Goal: Task Accomplishment & Management: Use online tool/utility

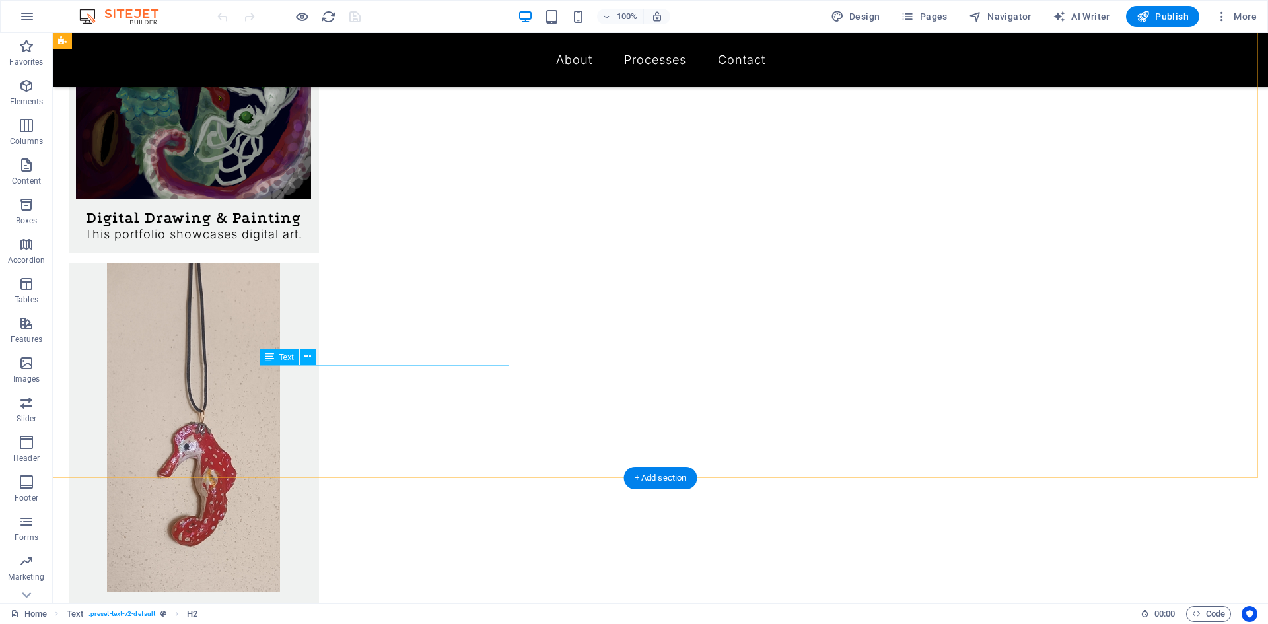
scroll to position [925, 0]
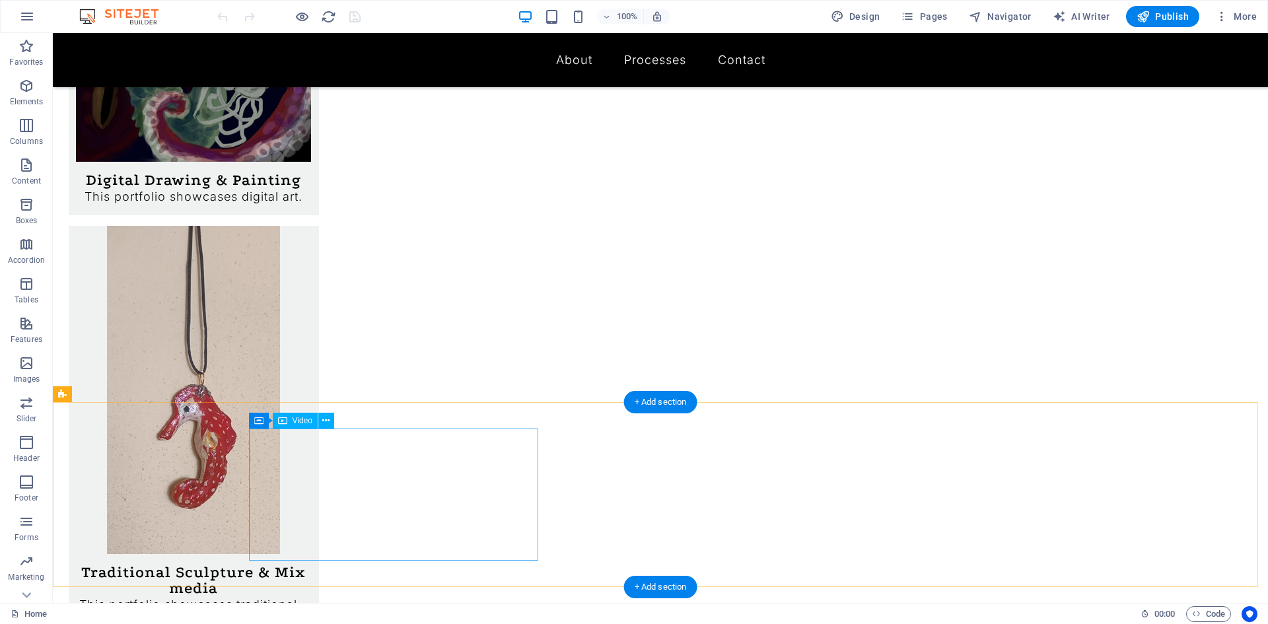
select select "%"
select select "px"
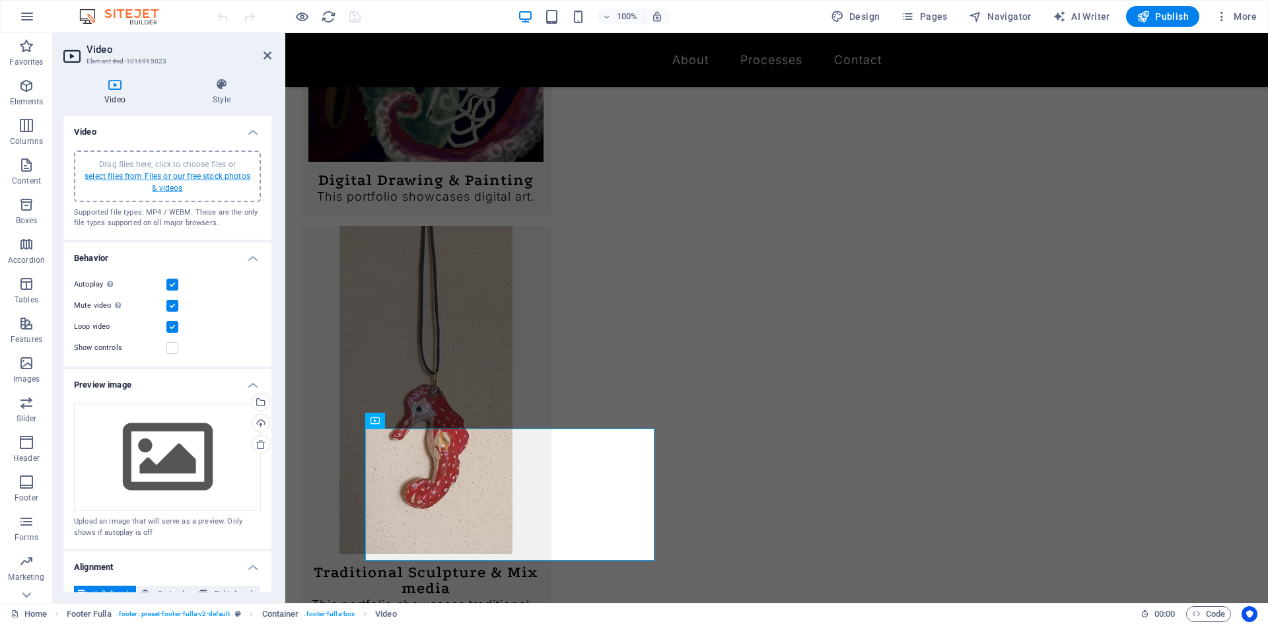
click at [143, 176] on link "select files from Files or our free stock photos & videos" at bounding box center [168, 182] width 166 height 21
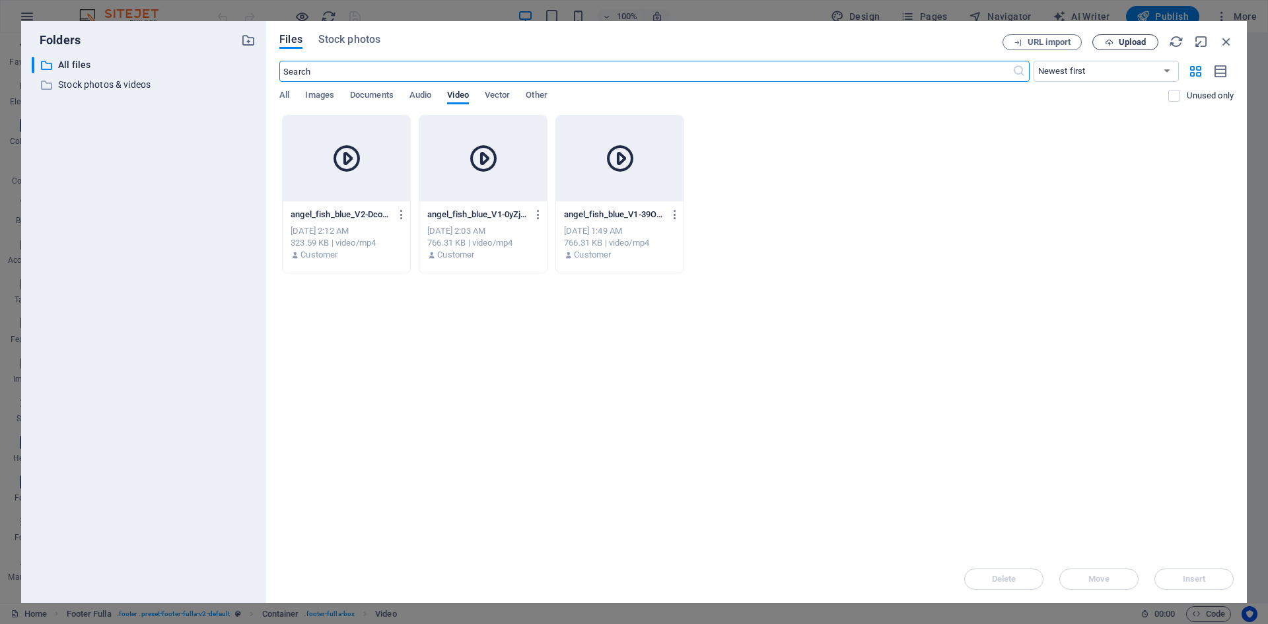
click at [1138, 48] on button "Upload" at bounding box center [1125, 42] width 66 height 16
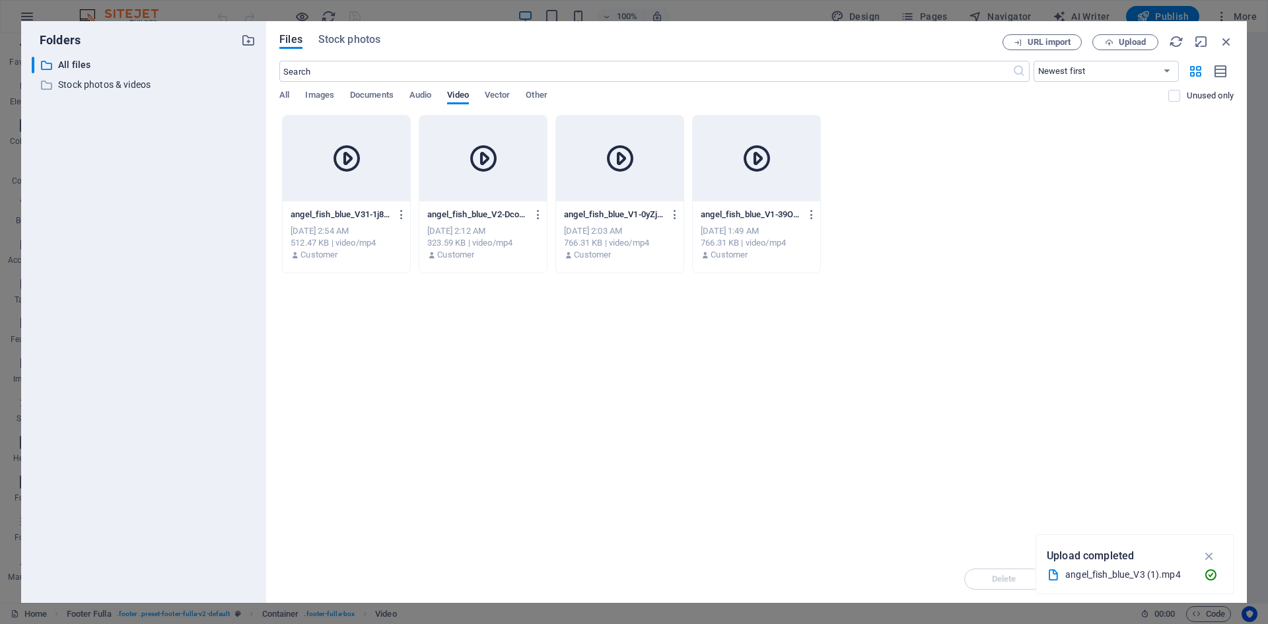
click at [342, 180] on div at bounding box center [346, 159] width 127 height 86
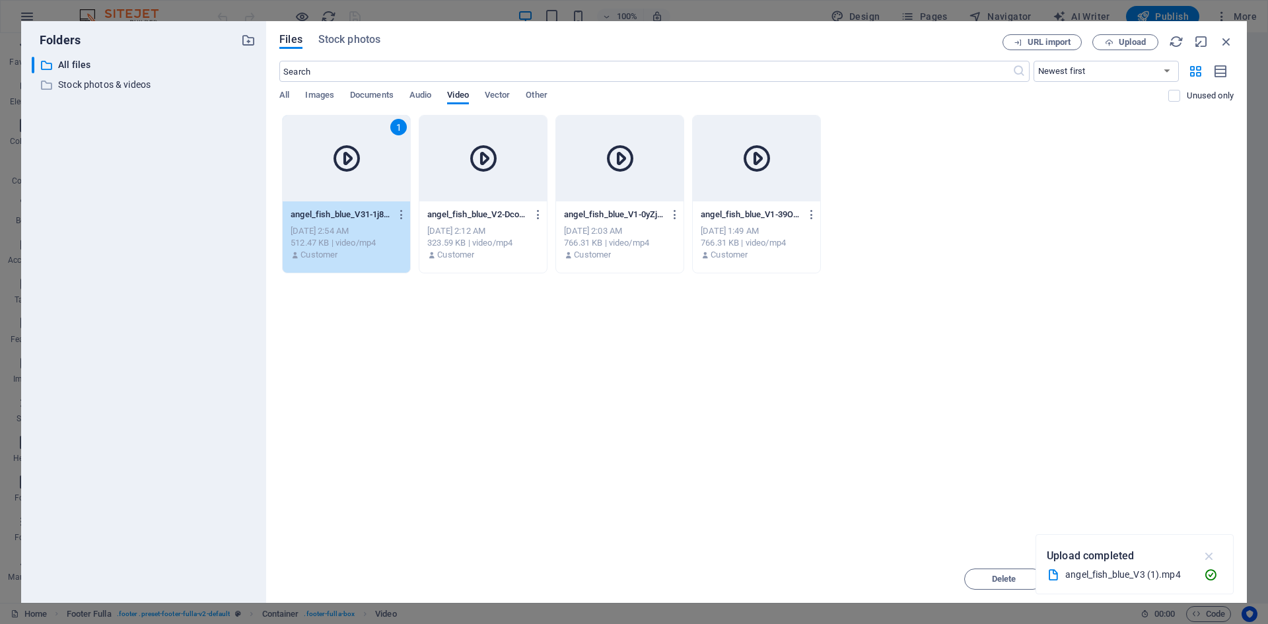
click at [1213, 561] on icon "button" at bounding box center [1209, 556] width 15 height 15
drag, startPoint x: 1192, startPoint y: 573, endPoint x: 905, endPoint y: 540, distance: 288.5
click at [1192, 573] on button "Insert" at bounding box center [1193, 579] width 79 height 21
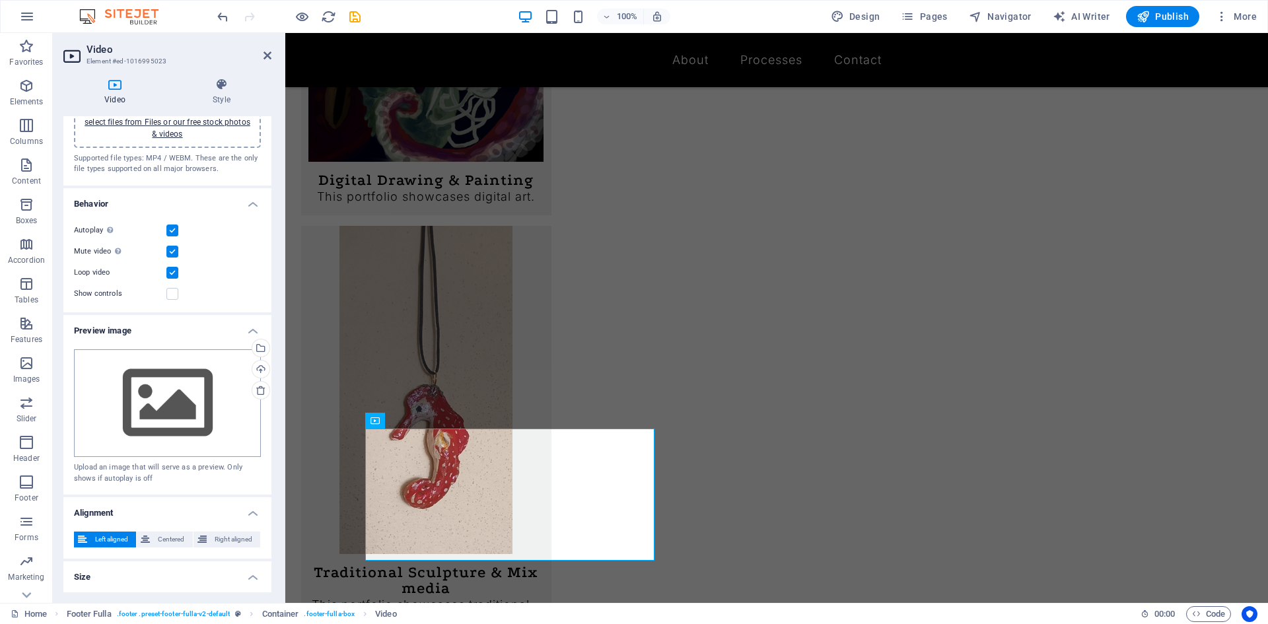
scroll to position [141, 0]
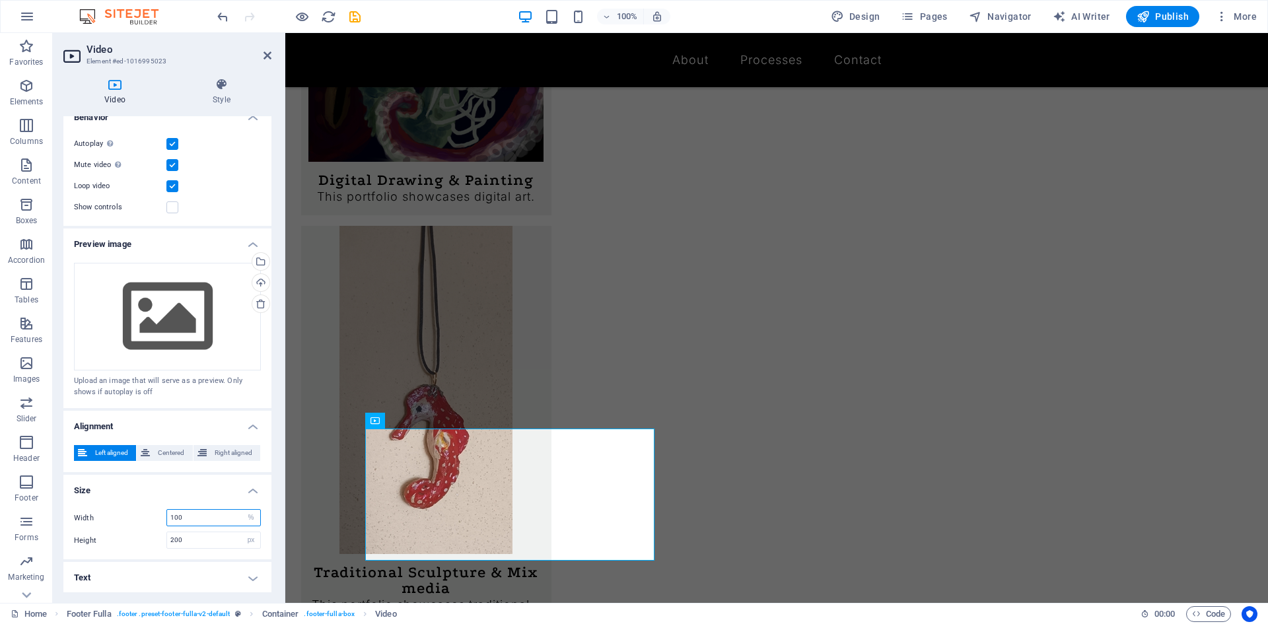
click at [175, 521] on input "100" at bounding box center [213, 518] width 93 height 16
type input "90"
click at [206, 501] on div "Width 90 auto px % Height 200 auto px" at bounding box center [167, 529] width 208 height 61
click at [217, 476] on h4 "Size" at bounding box center [167, 487] width 208 height 24
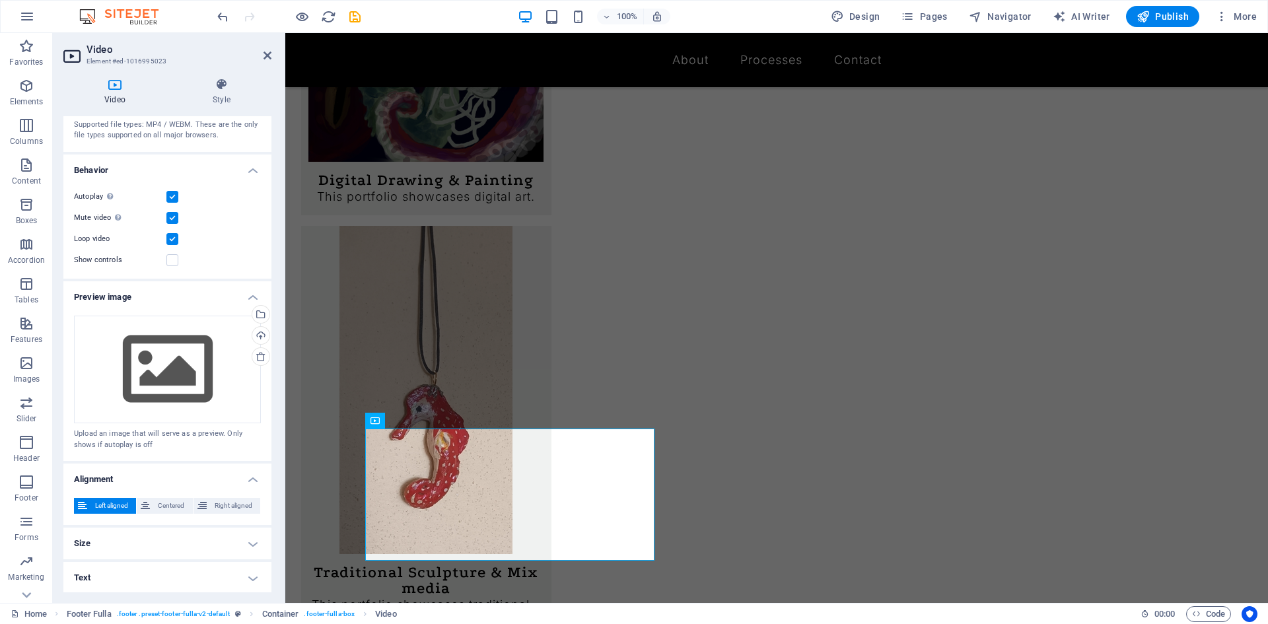
click at [162, 512] on div "Left aligned Centered Right aligned" at bounding box center [167, 506] width 187 height 17
click at [162, 508] on span "Centered" at bounding box center [171, 506] width 34 height 16
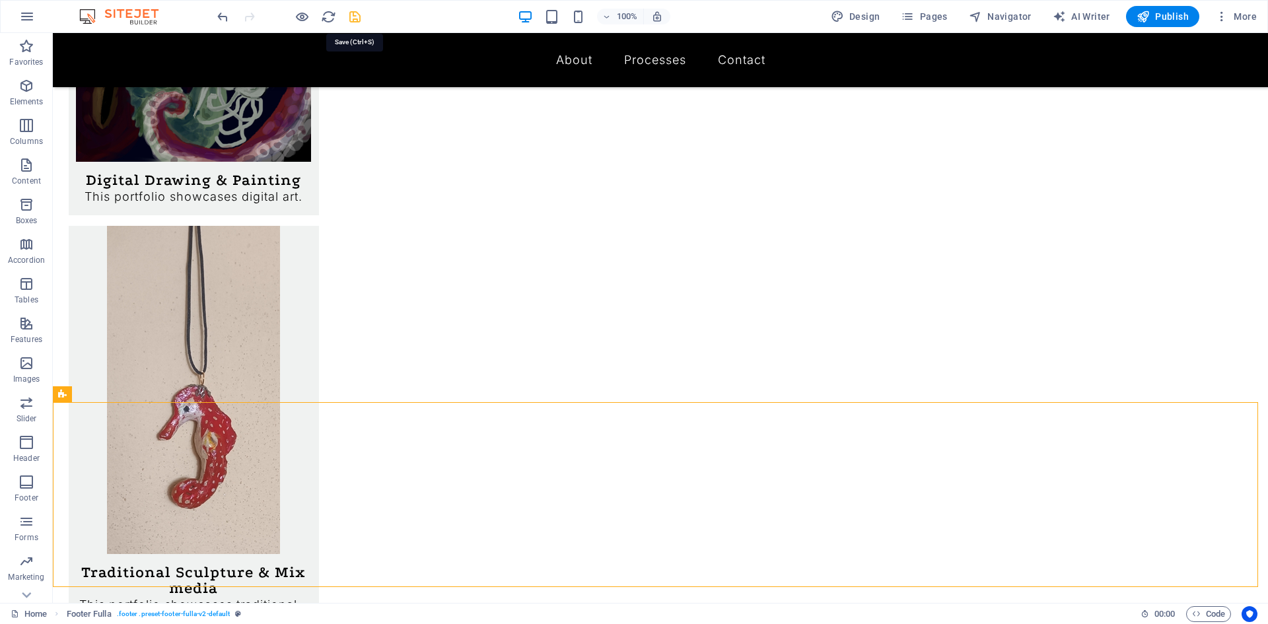
click at [353, 15] on icon "save" at bounding box center [354, 16] width 15 height 15
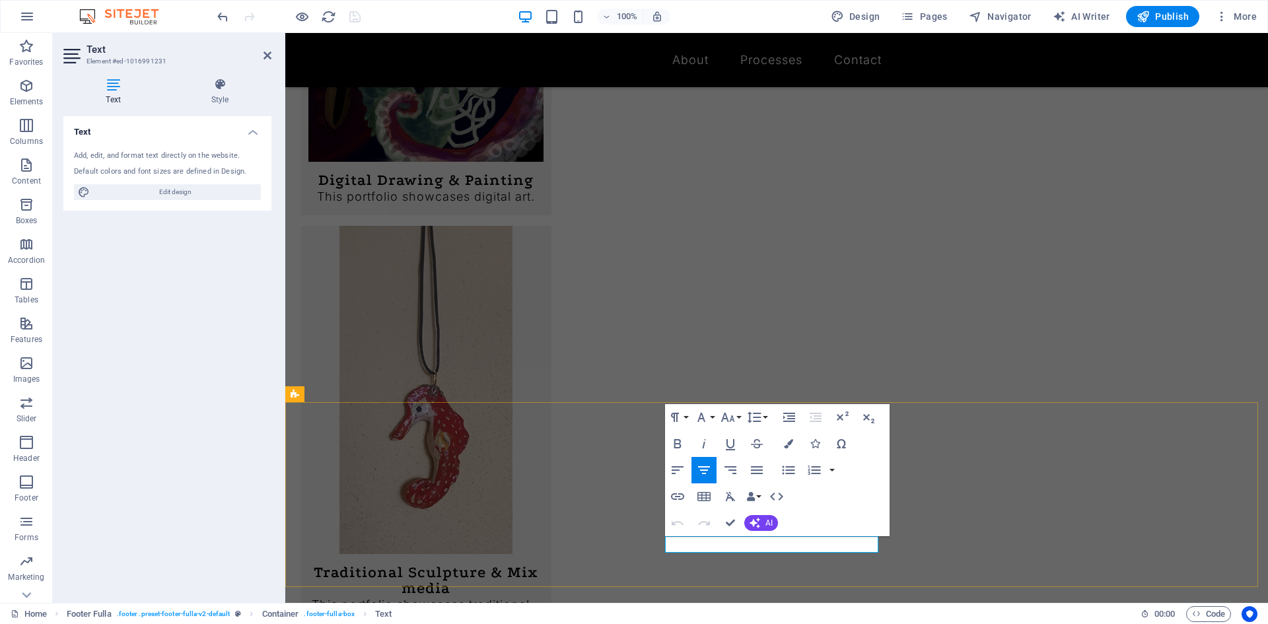
drag, startPoint x: 829, startPoint y: 545, endPoint x: 750, endPoint y: 550, distance: 78.8
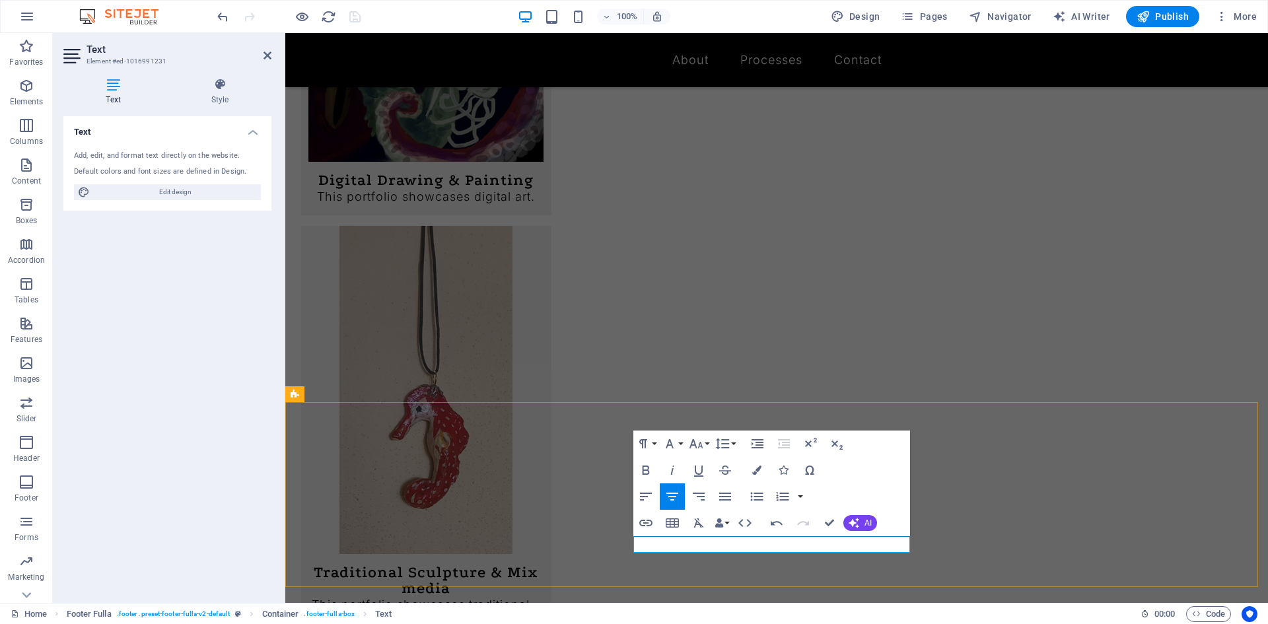
drag, startPoint x: 856, startPoint y: 543, endPoint x: 784, endPoint y: 553, distance: 72.0
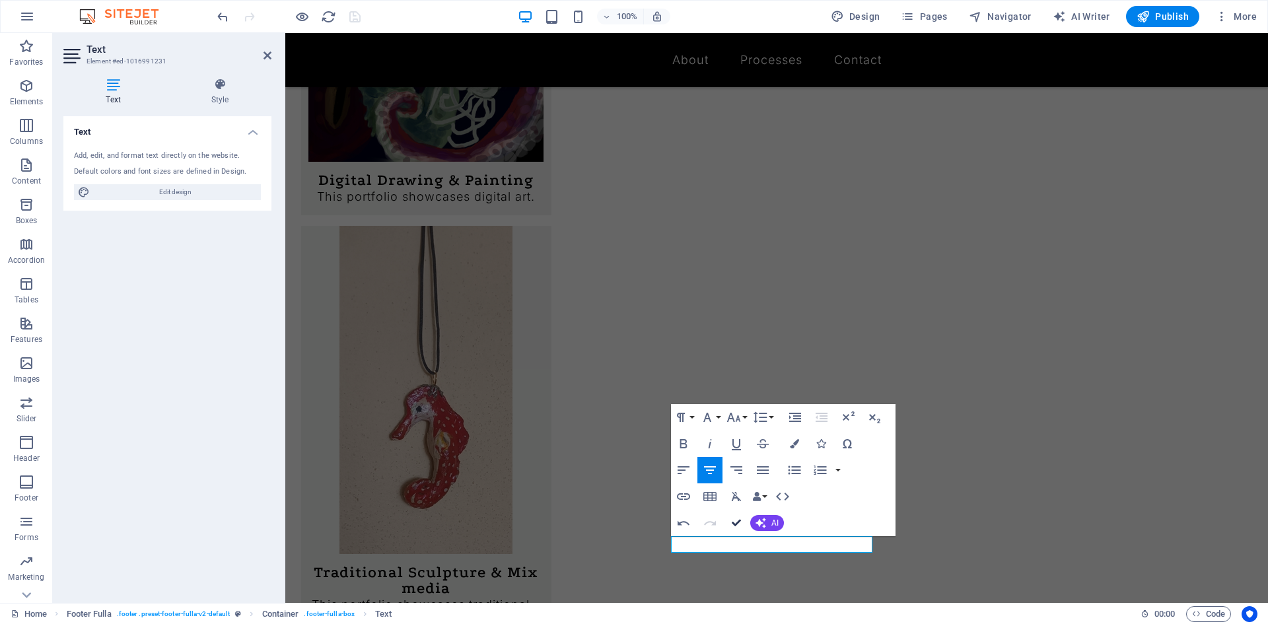
drag, startPoint x: 734, startPoint y: 521, endPoint x: 681, endPoint y: 488, distance: 61.7
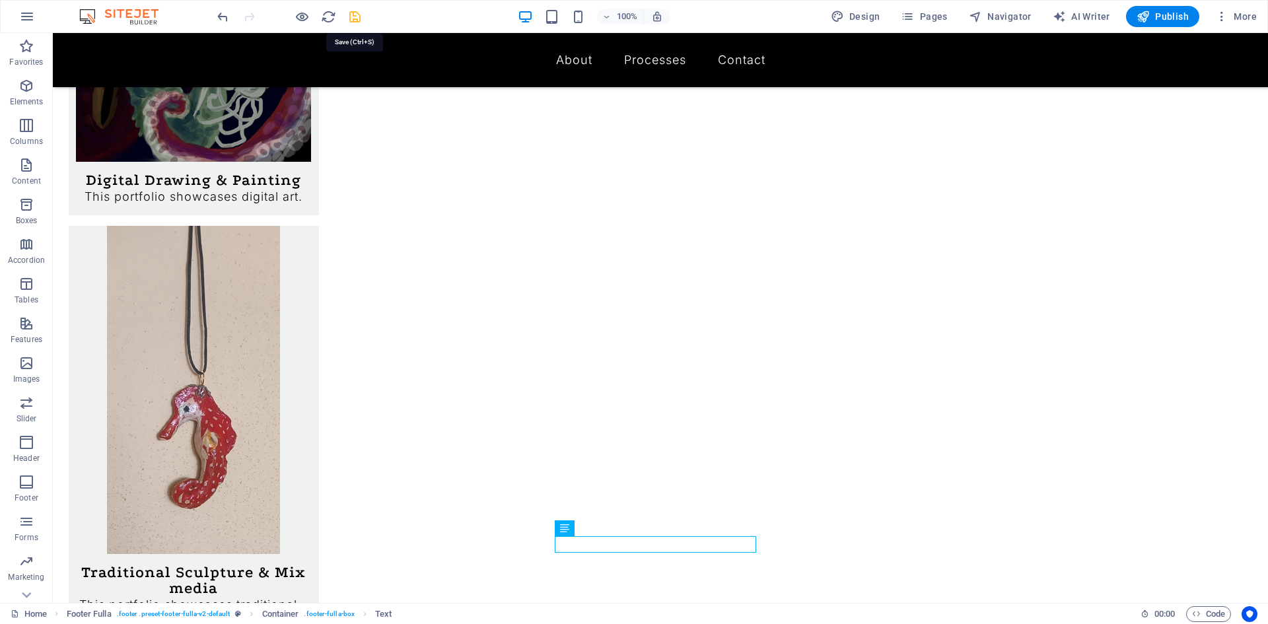
click at [358, 16] on icon "save" at bounding box center [354, 16] width 15 height 15
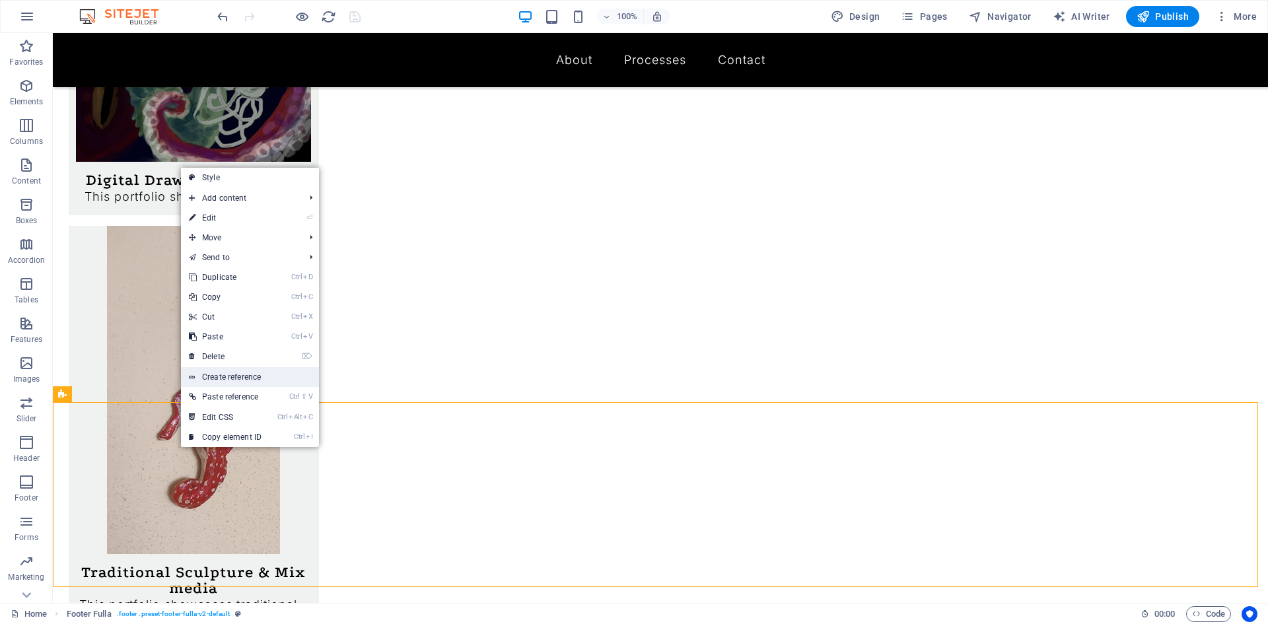
click at [252, 374] on link "Create reference" at bounding box center [250, 377] width 138 height 20
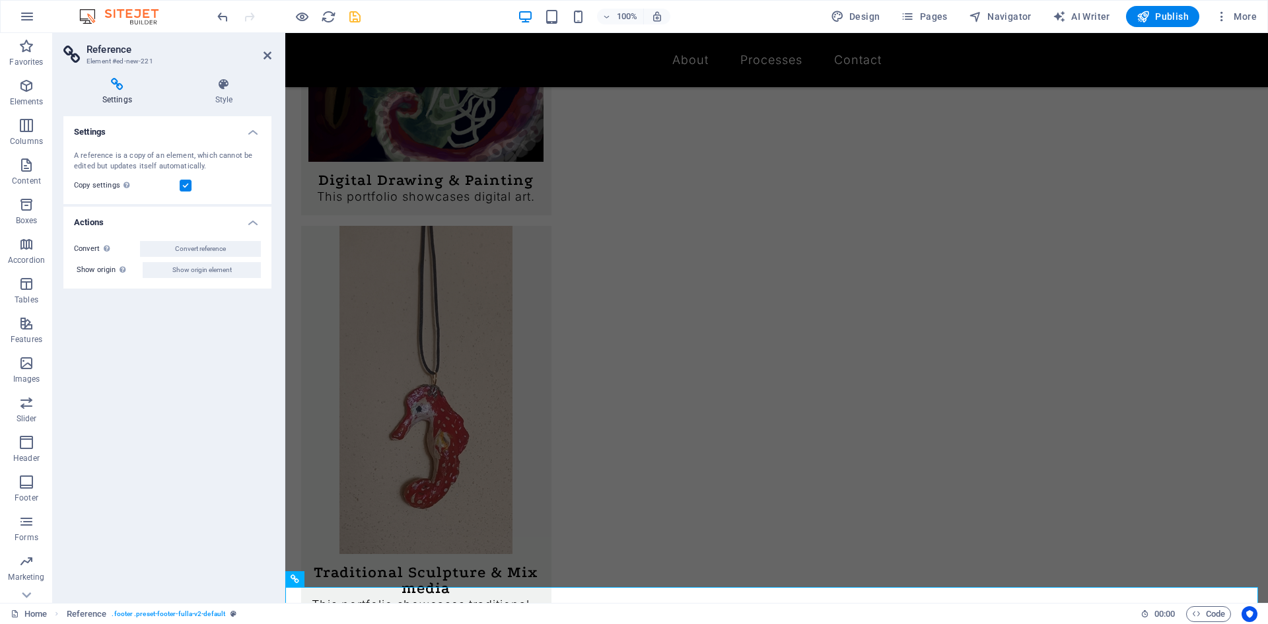
click at [364, 17] on div "100% Design Pages Navigator AI Writer Publish More" at bounding box center [738, 16] width 1047 height 21
click at [359, 18] on icon "save" at bounding box center [354, 16] width 15 height 15
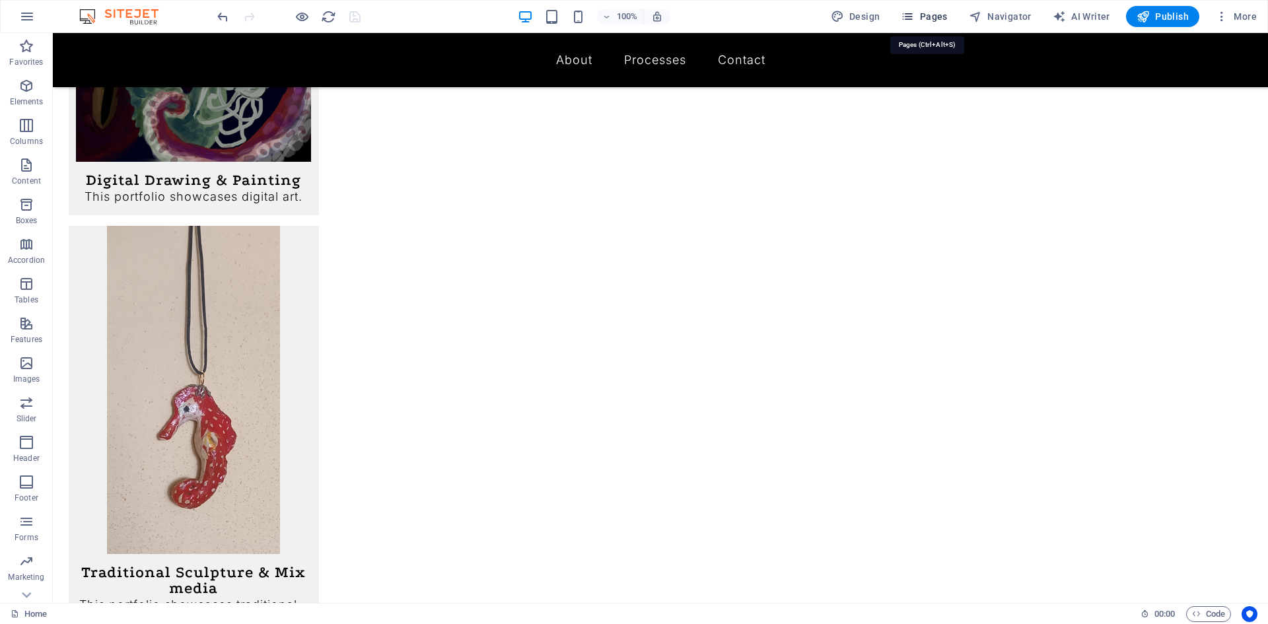
click at [934, 9] on button "Pages" at bounding box center [923, 16] width 57 height 21
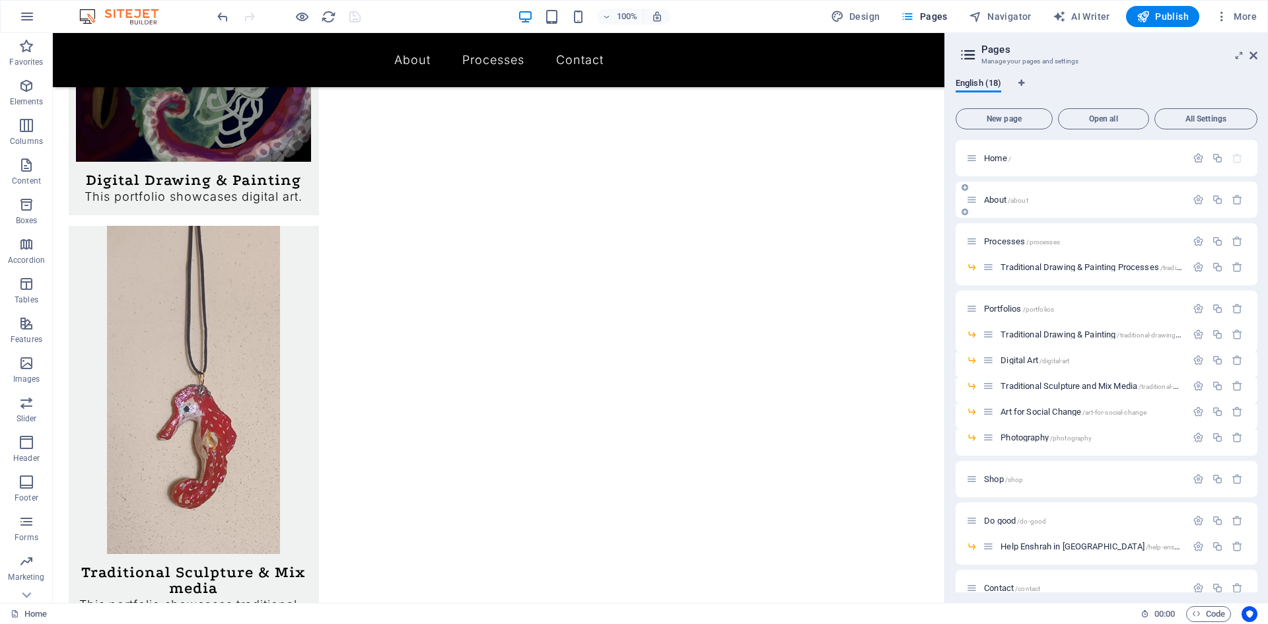
click at [994, 199] on span "About /about" at bounding box center [1006, 200] width 44 height 10
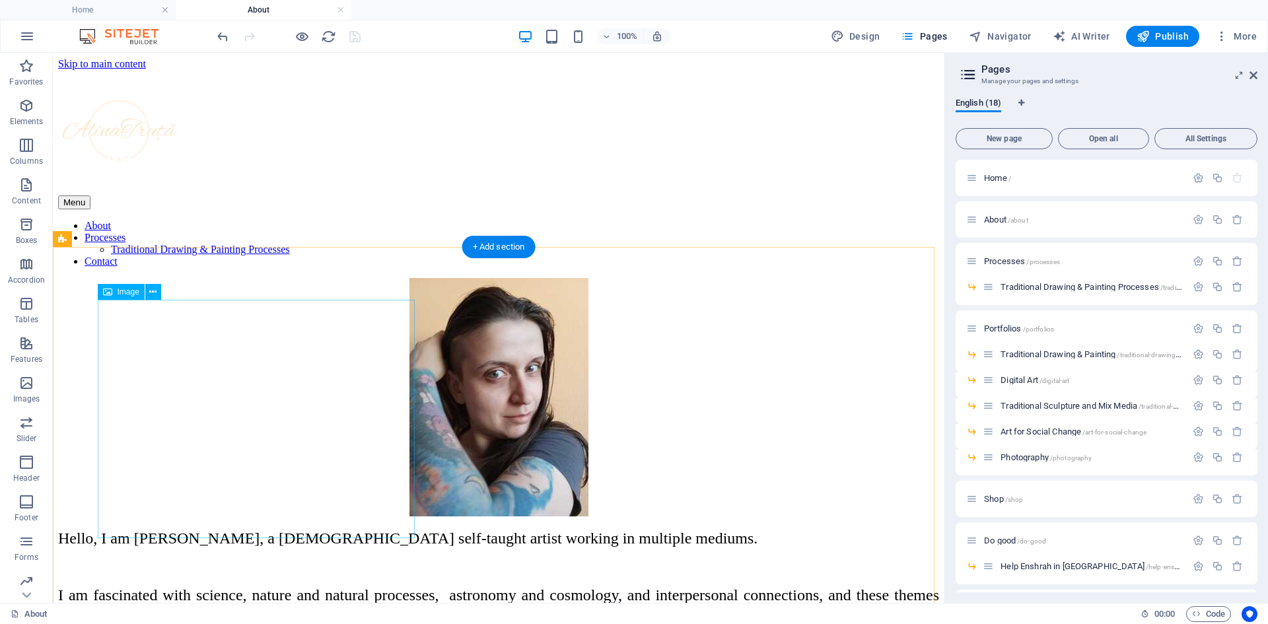
scroll to position [120, 0]
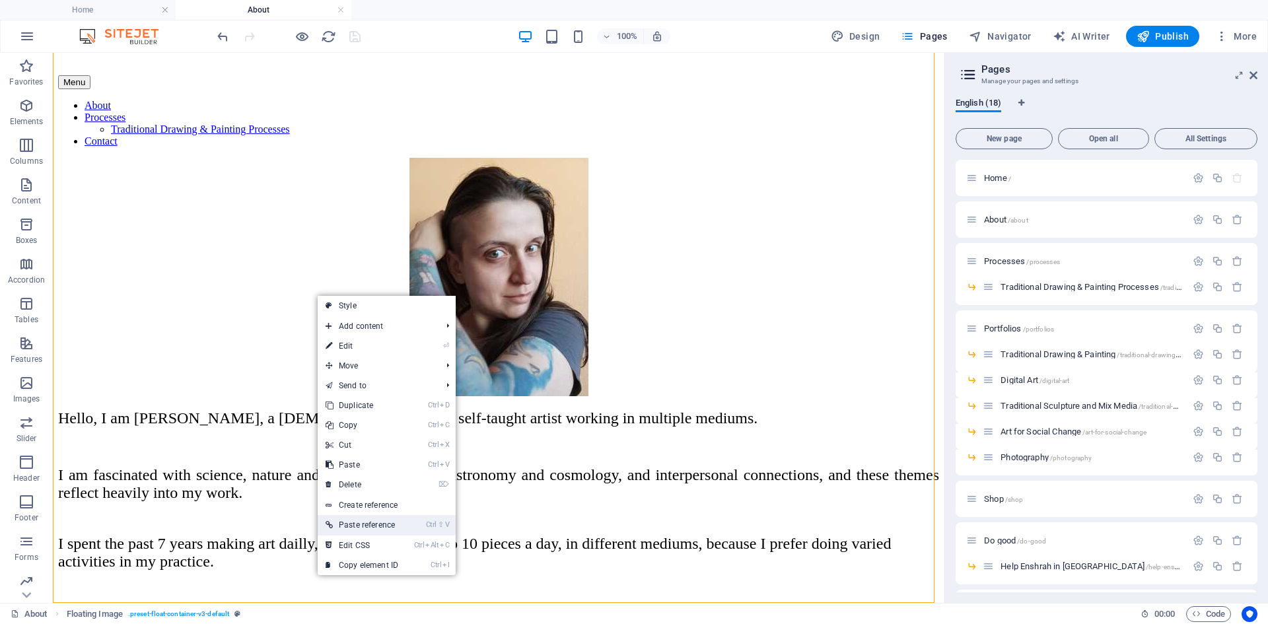
click at [365, 526] on link "Ctrl ⇧ V Paste reference" at bounding box center [362, 525] width 88 height 20
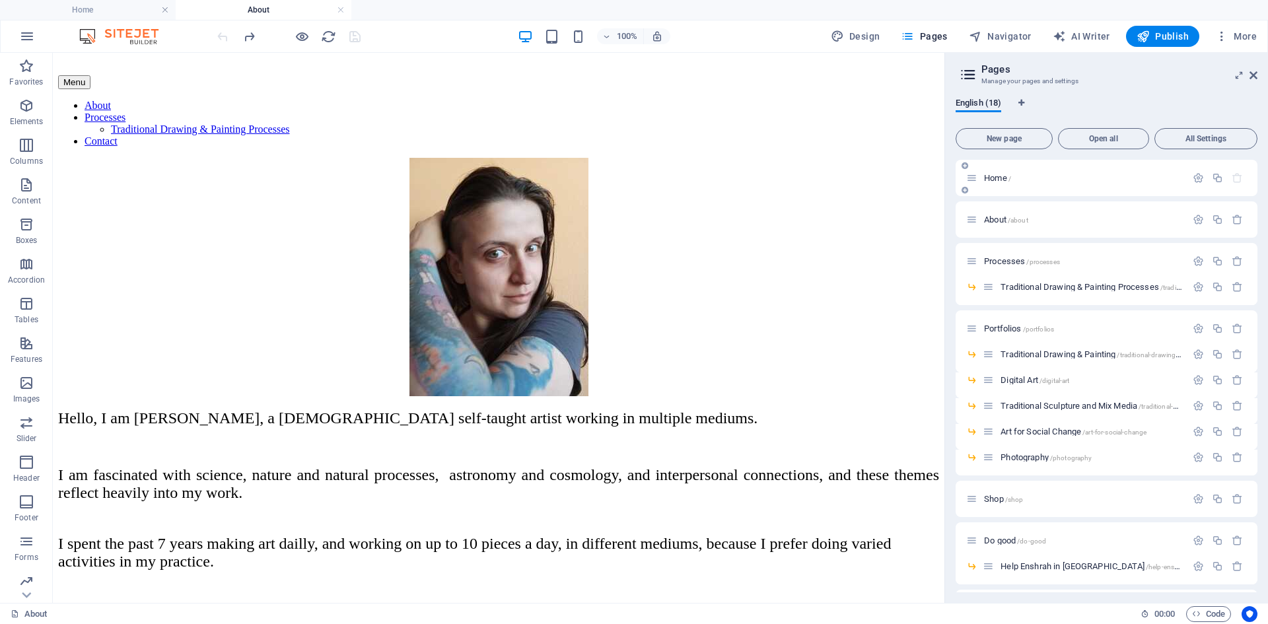
click at [1047, 181] on p "Home /" at bounding box center [1083, 178] width 198 height 9
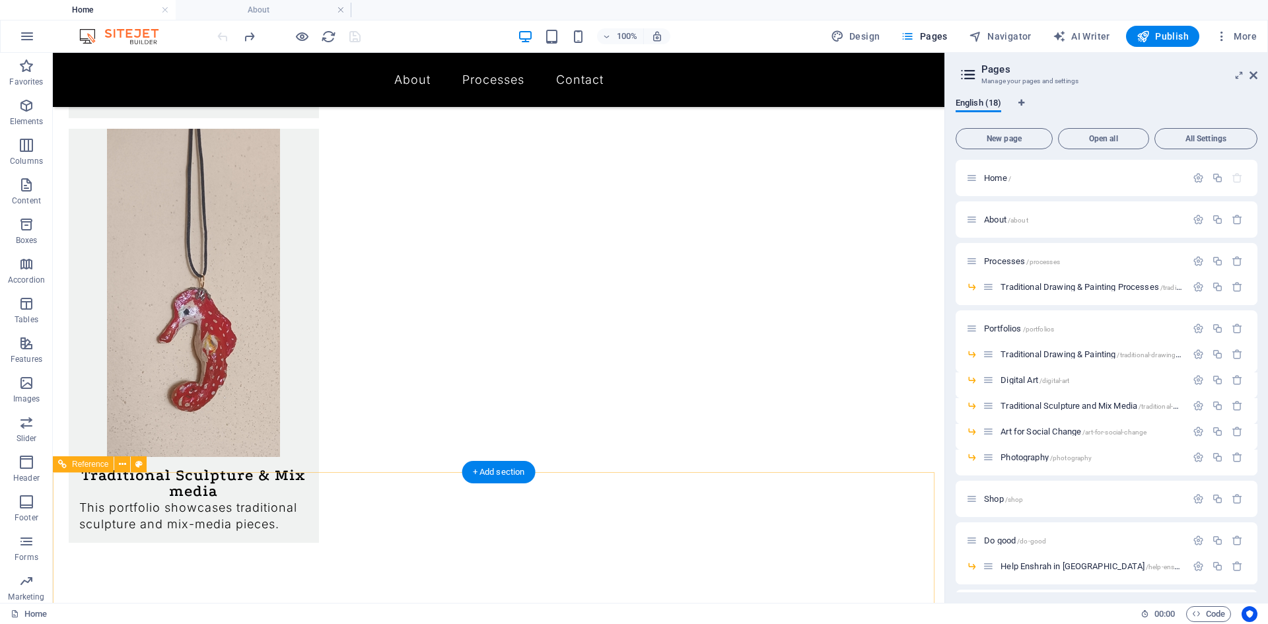
scroll to position [1128, 0]
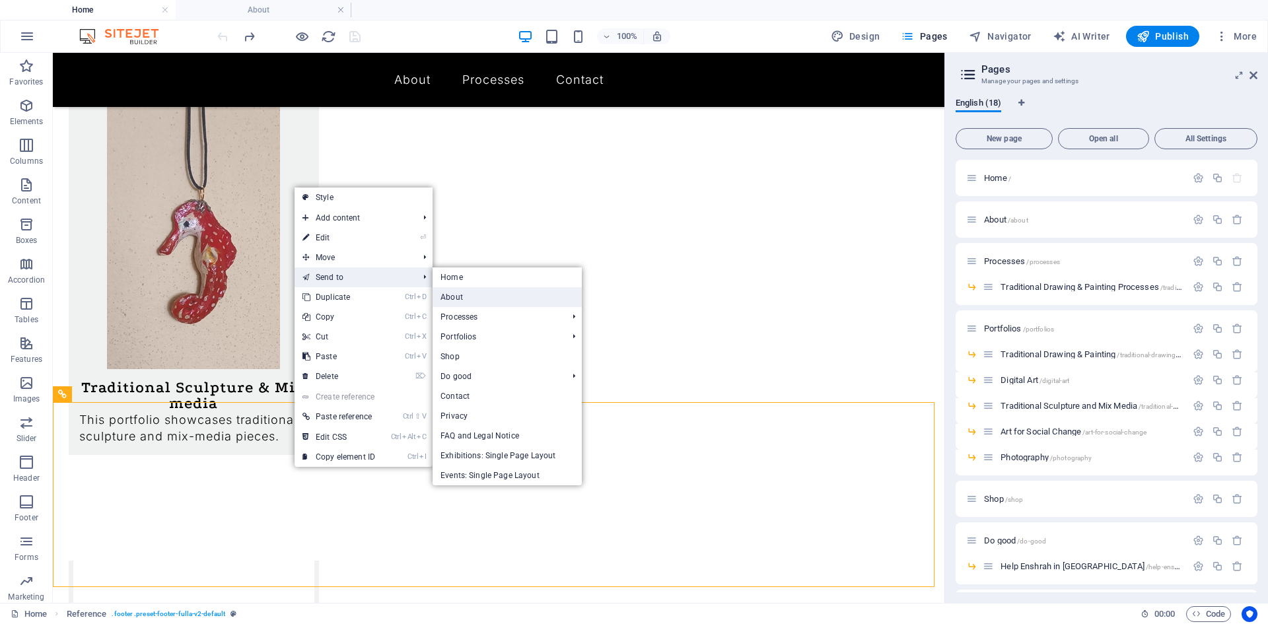
drag, startPoint x: 452, startPoint y: 297, endPoint x: 168, endPoint y: 254, distance: 287.3
click at [452, 297] on link "About" at bounding box center [506, 297] width 149 height 20
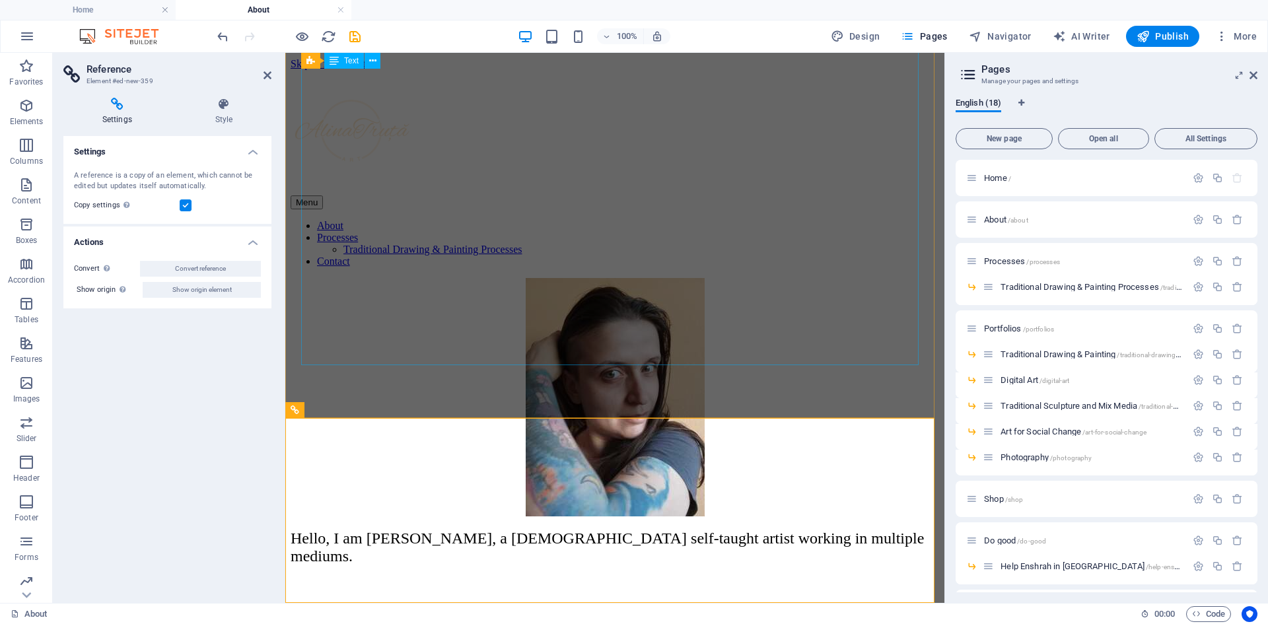
scroll to position [394, 0]
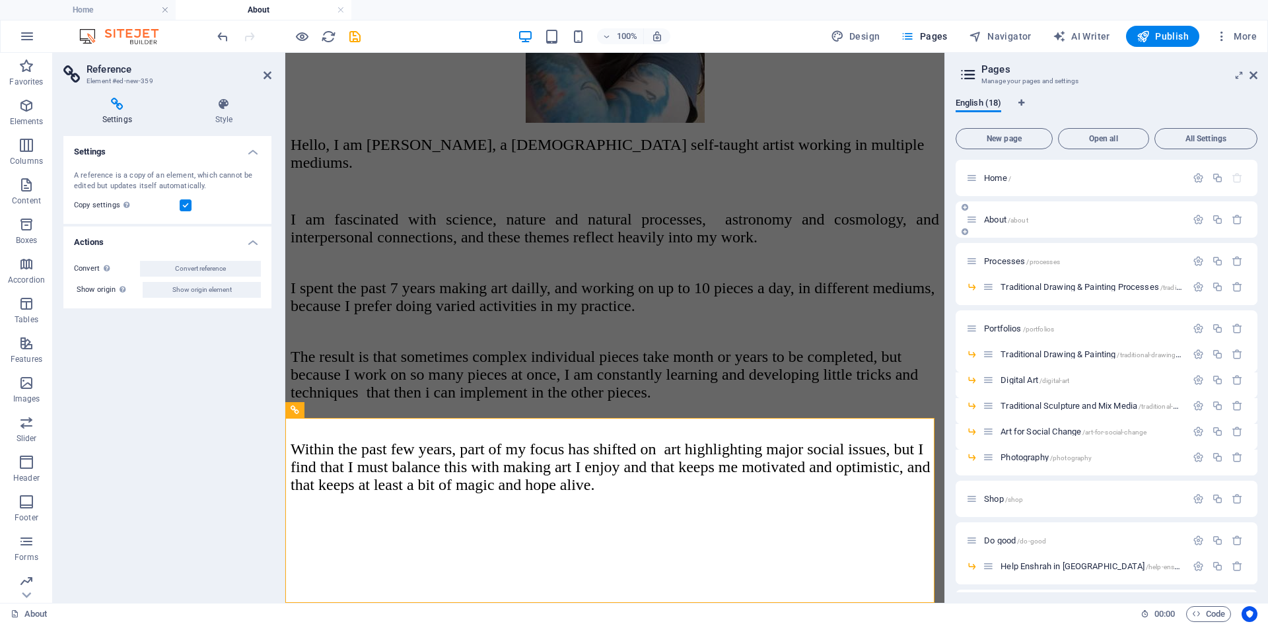
click at [1020, 221] on span "/about" at bounding box center [1018, 220] width 20 height 7
click at [351, 32] on icon "save" at bounding box center [354, 36] width 15 height 15
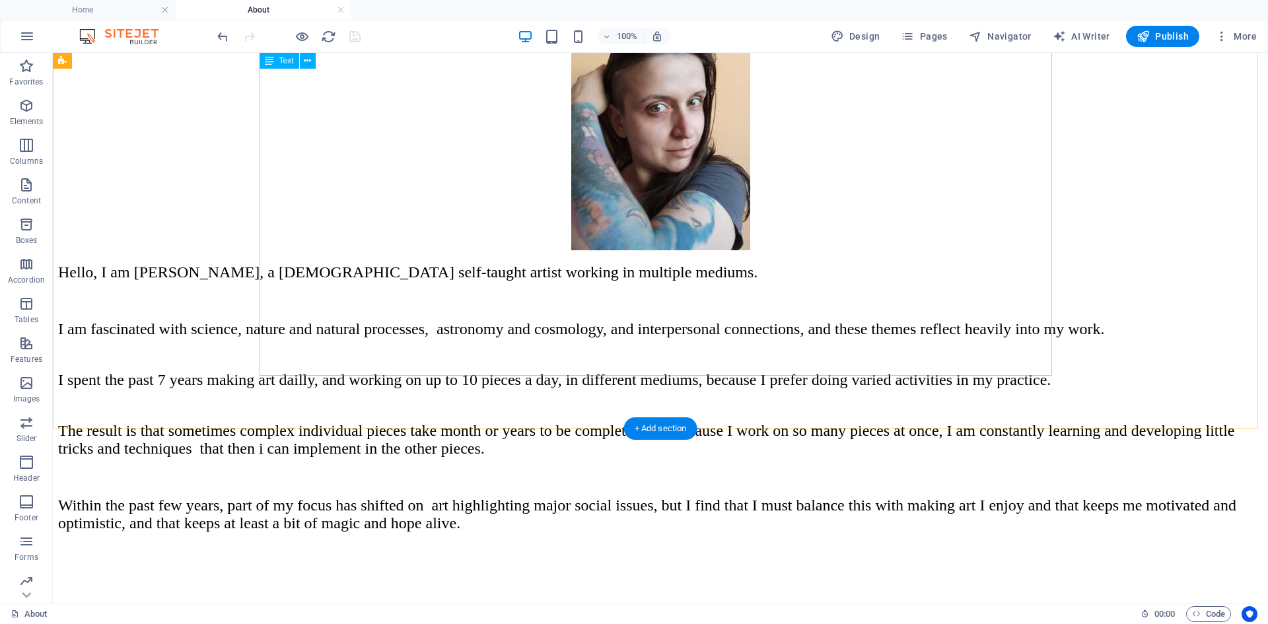
scroll to position [305, 0]
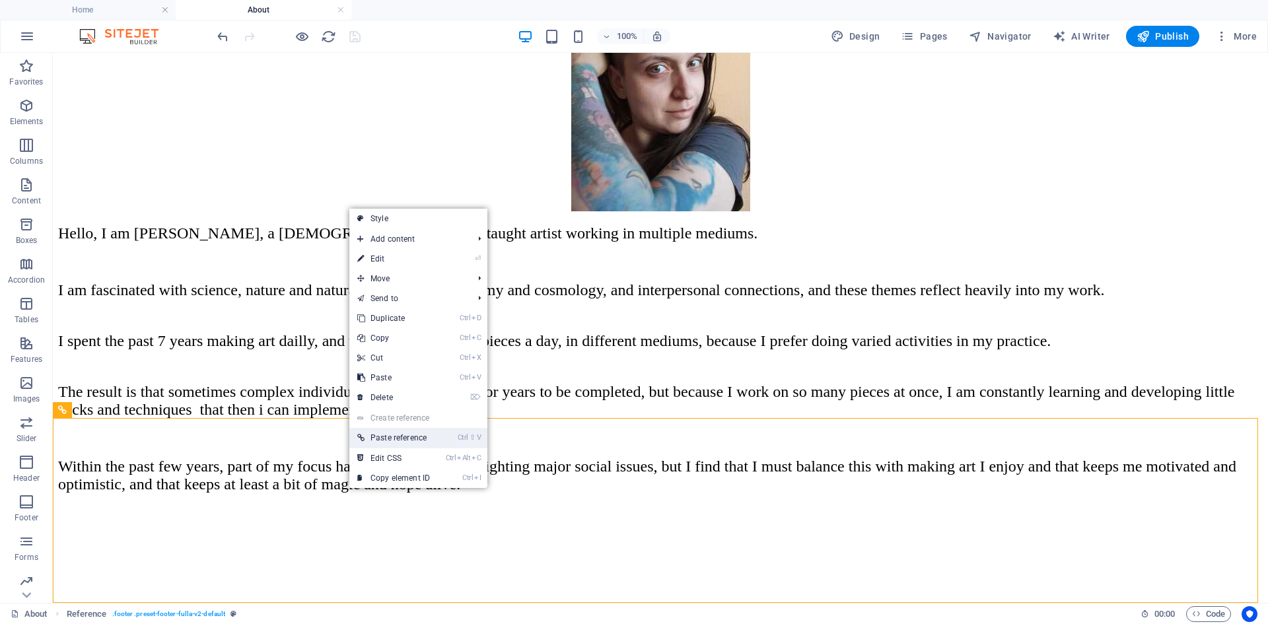
click at [410, 438] on link "Ctrl ⇧ V Paste reference" at bounding box center [393, 438] width 88 height 20
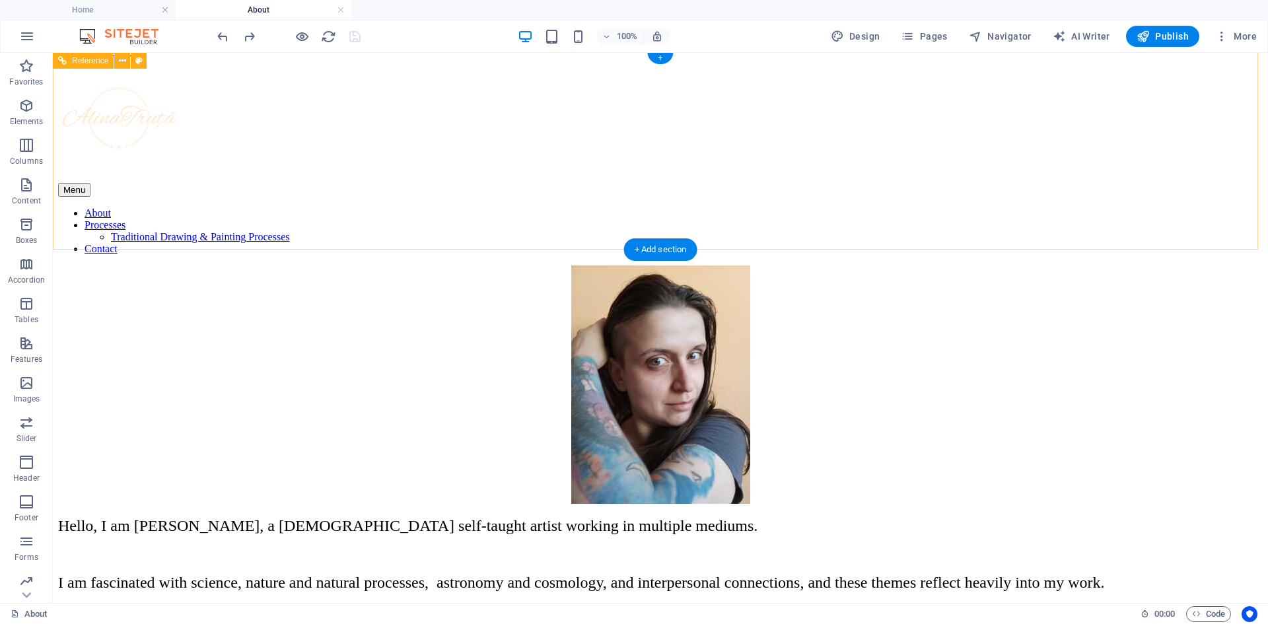
scroll to position [0, 0]
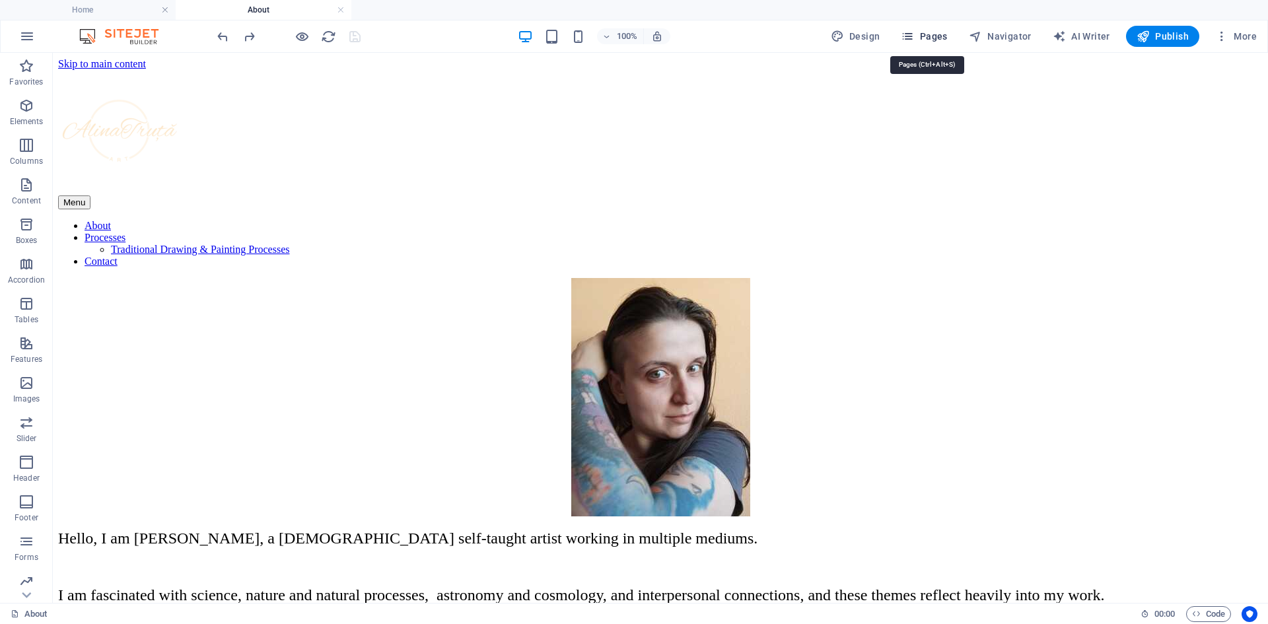
click at [928, 33] on span "Pages" at bounding box center [924, 36] width 46 height 13
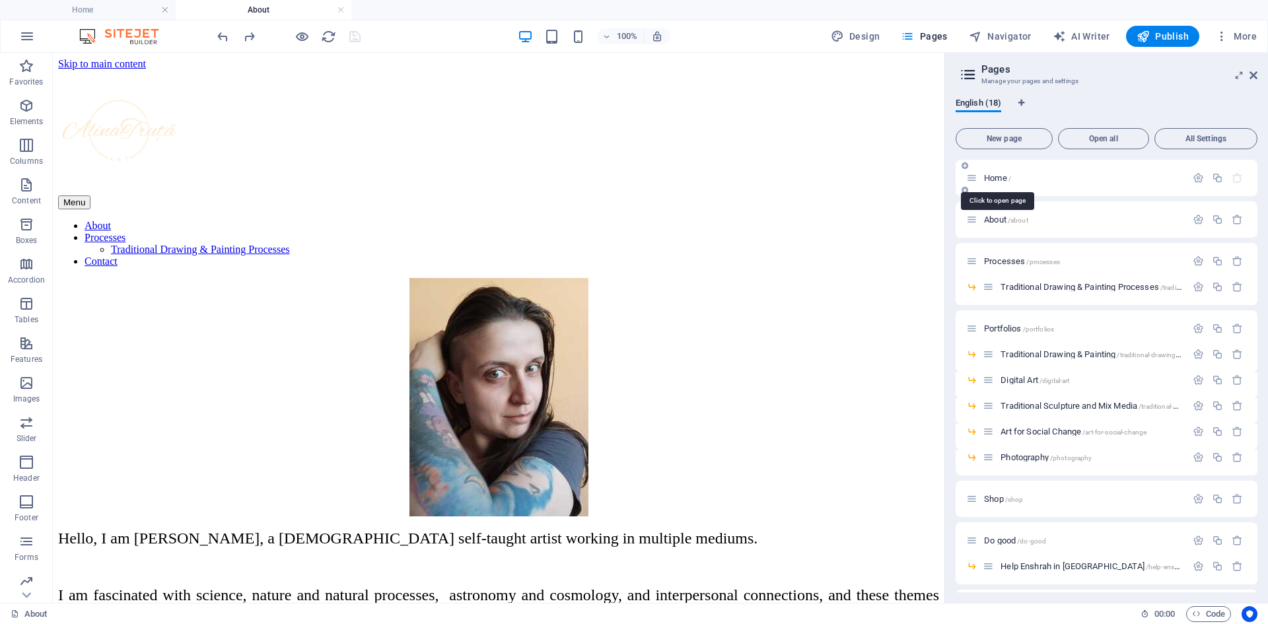
click at [1004, 180] on span "Home /" at bounding box center [997, 178] width 27 height 10
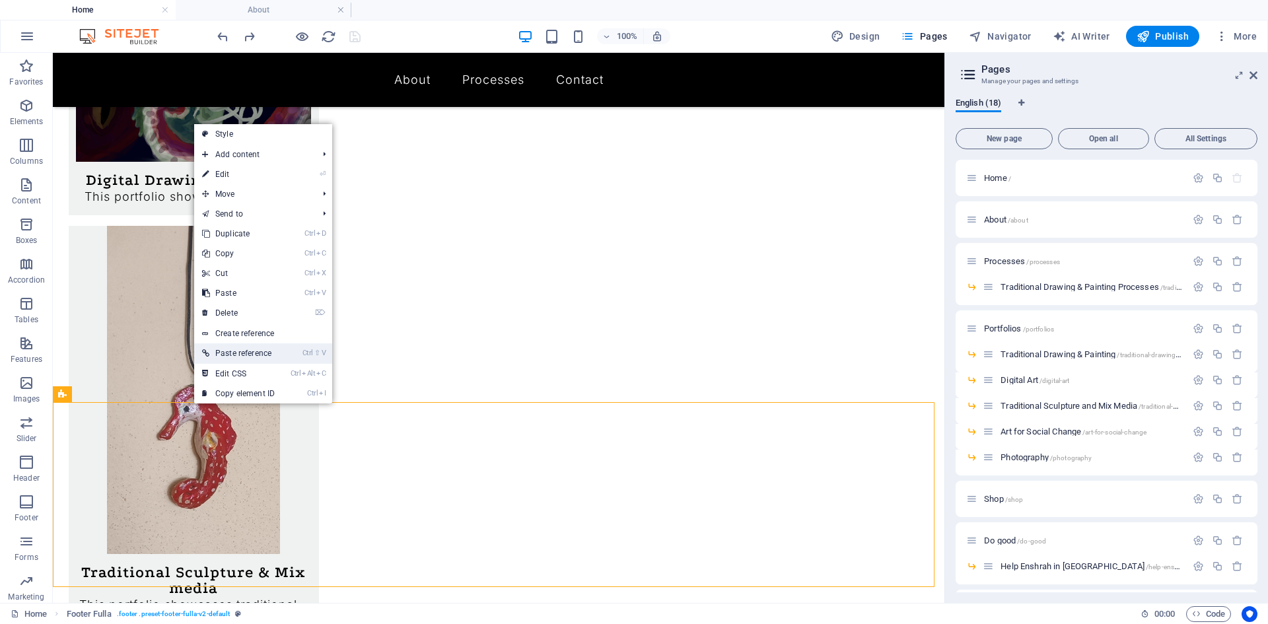
drag, startPoint x: 276, startPoint y: 349, endPoint x: 223, endPoint y: 296, distance: 74.2
click at [276, 349] on link "Ctrl ⇧ V Paste reference" at bounding box center [238, 353] width 88 height 20
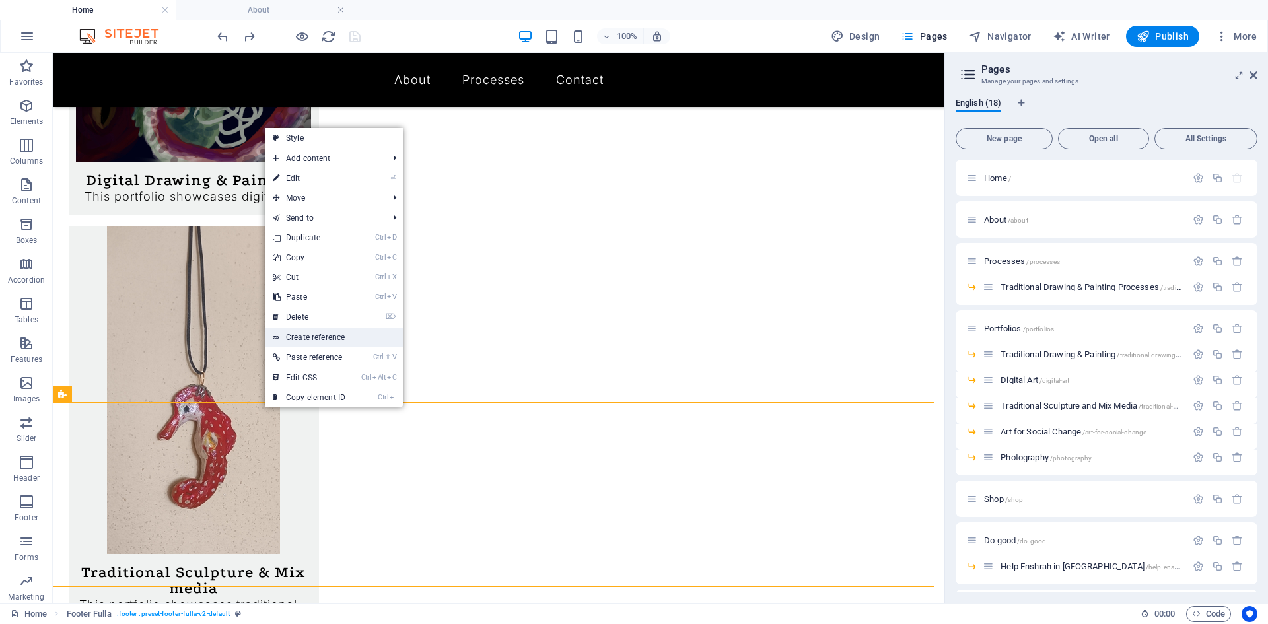
click at [317, 340] on link "Create reference" at bounding box center [334, 338] width 138 height 20
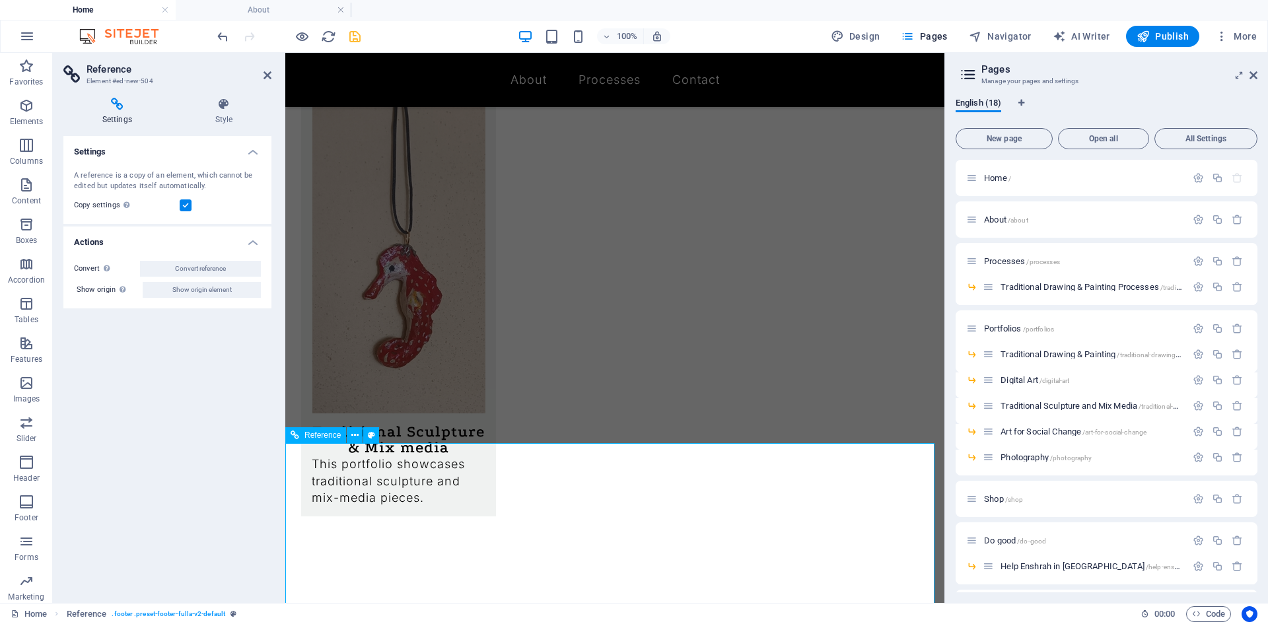
scroll to position [1136, 0]
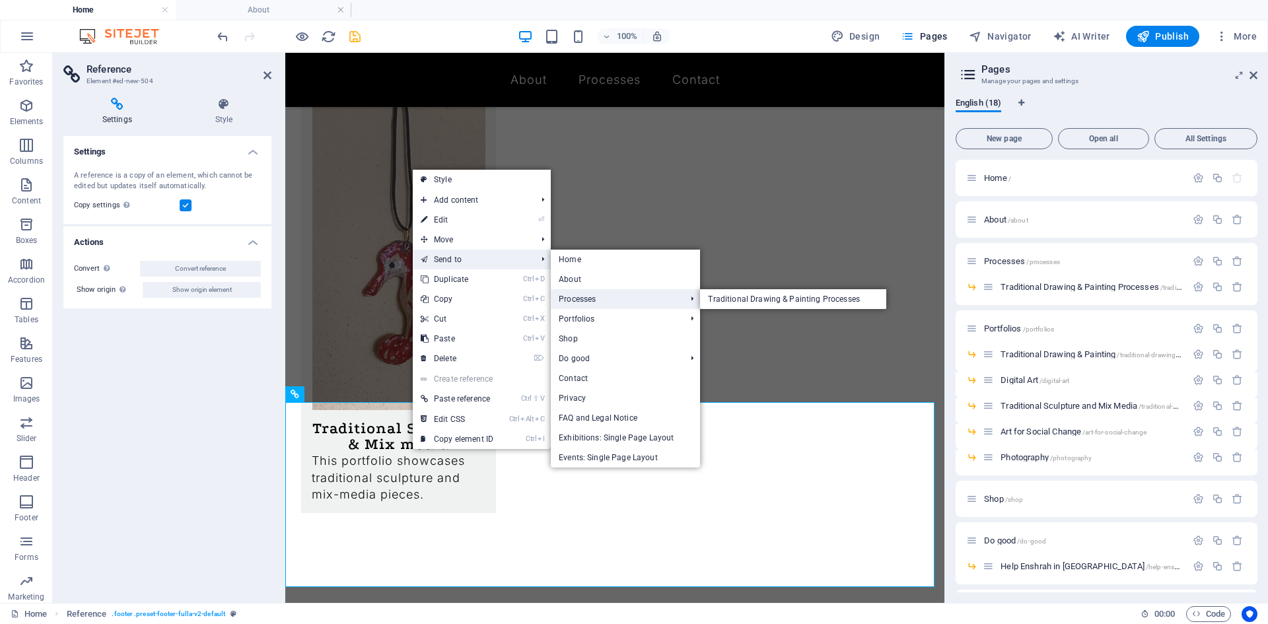
click at [586, 296] on link "Processes" at bounding box center [615, 299] width 129 height 20
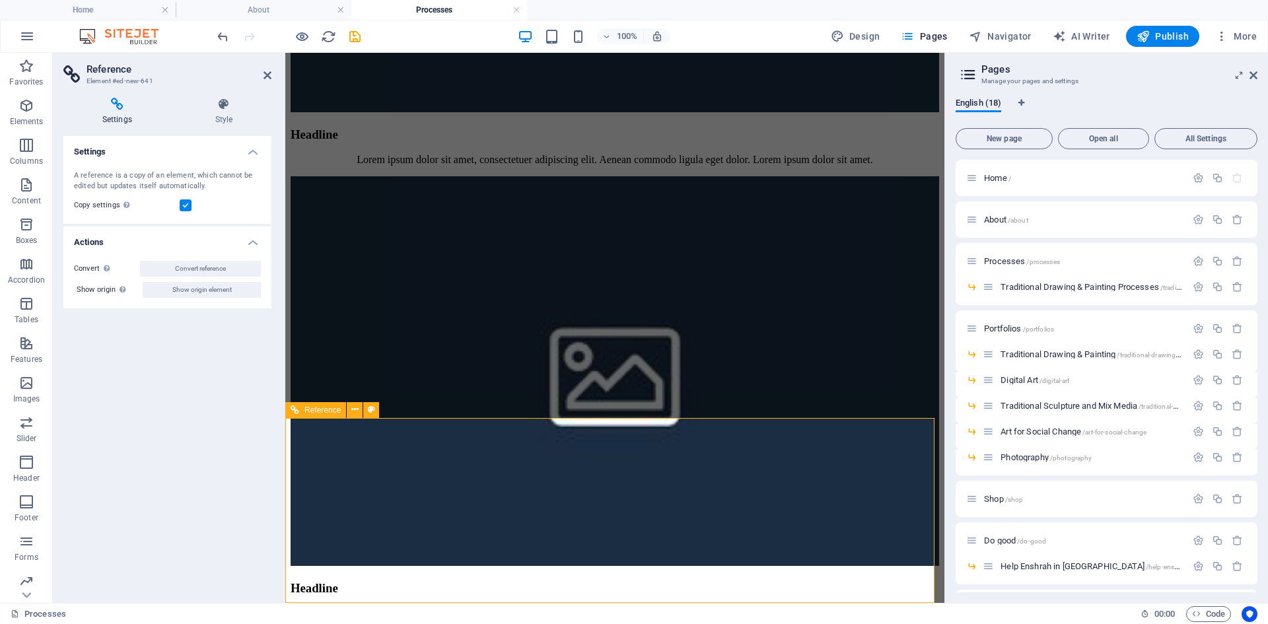
scroll to position [754, 0]
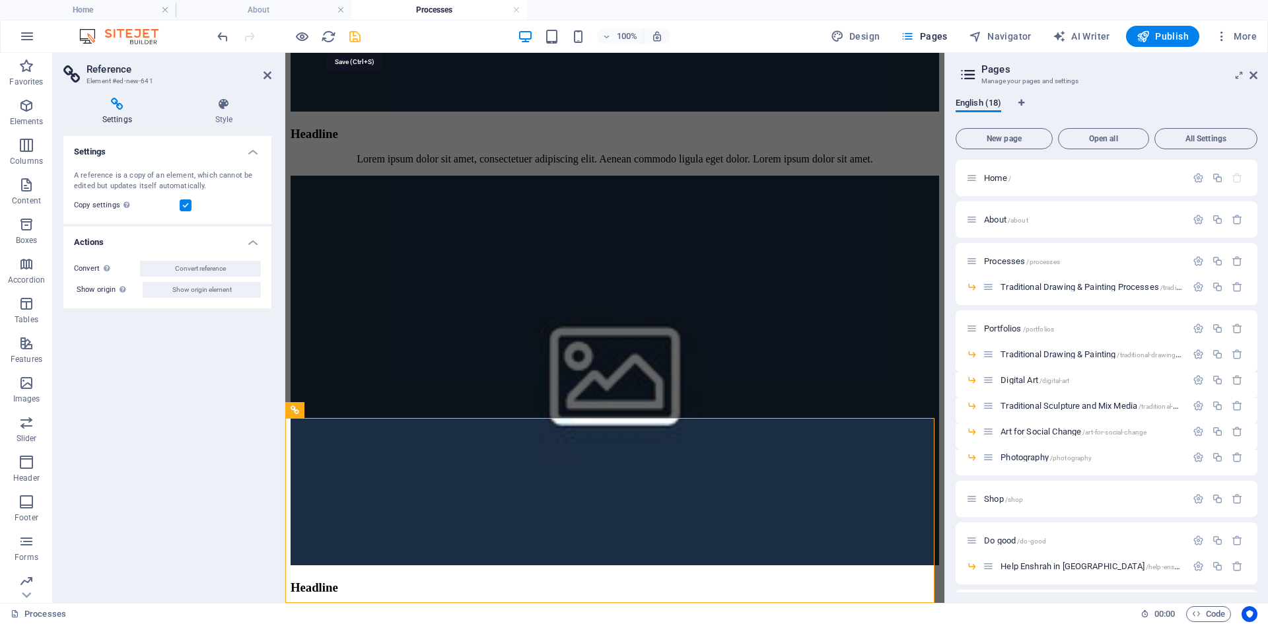
click at [355, 30] on icon "save" at bounding box center [354, 36] width 15 height 15
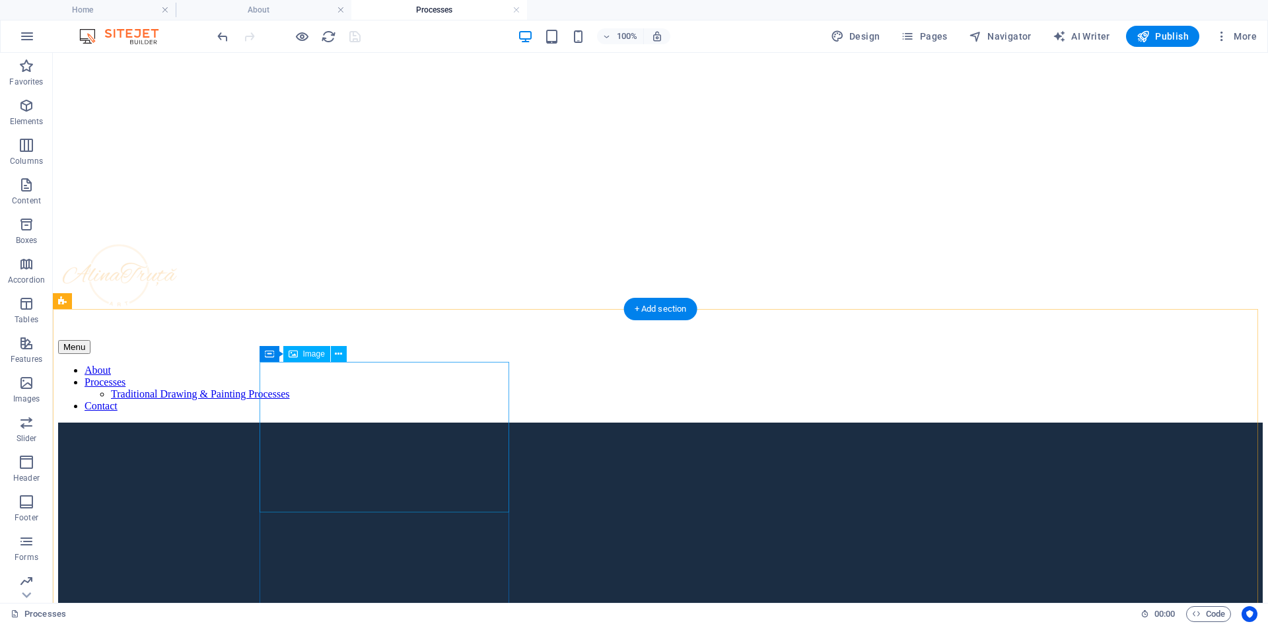
scroll to position [0, 0]
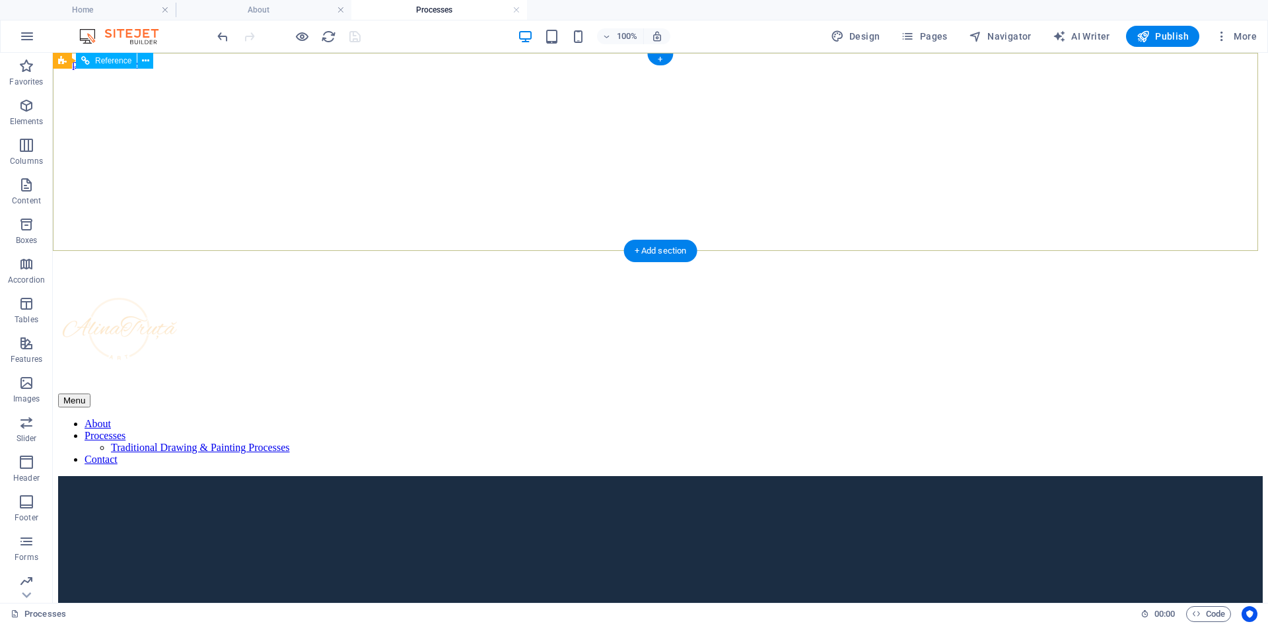
click at [83, 268] on div "Menu About Processes Traditional Drawing & Painting Processes Contact" at bounding box center [660, 366] width 1204 height 197
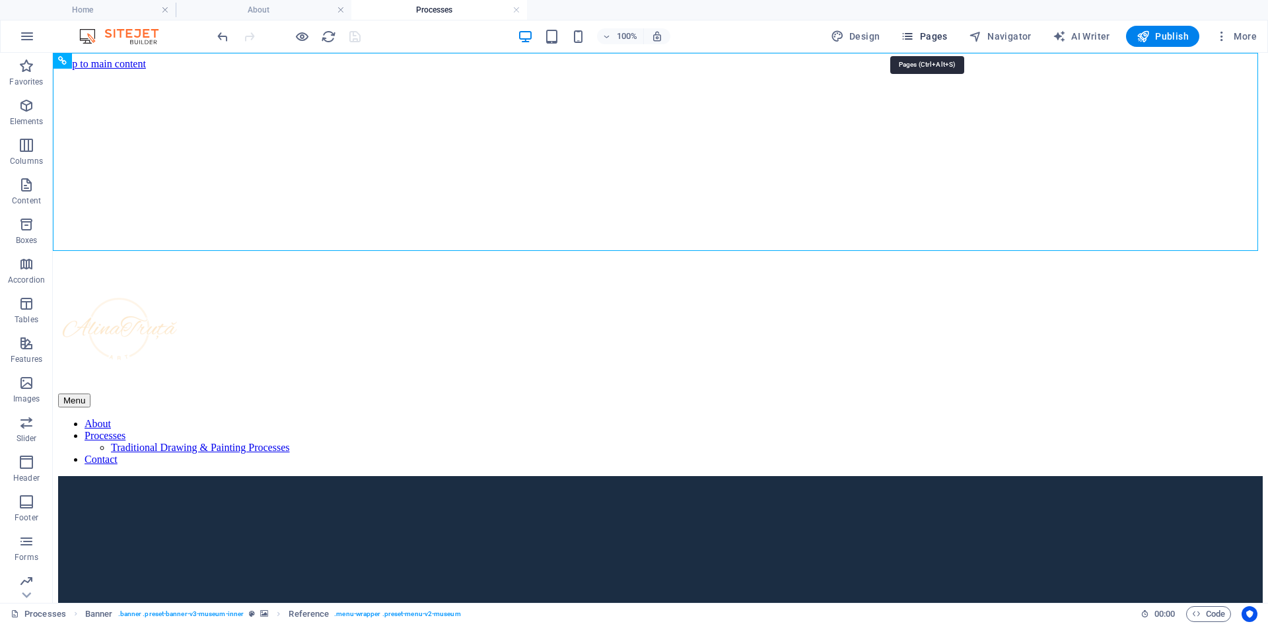
click at [928, 36] on span "Pages" at bounding box center [924, 36] width 46 height 13
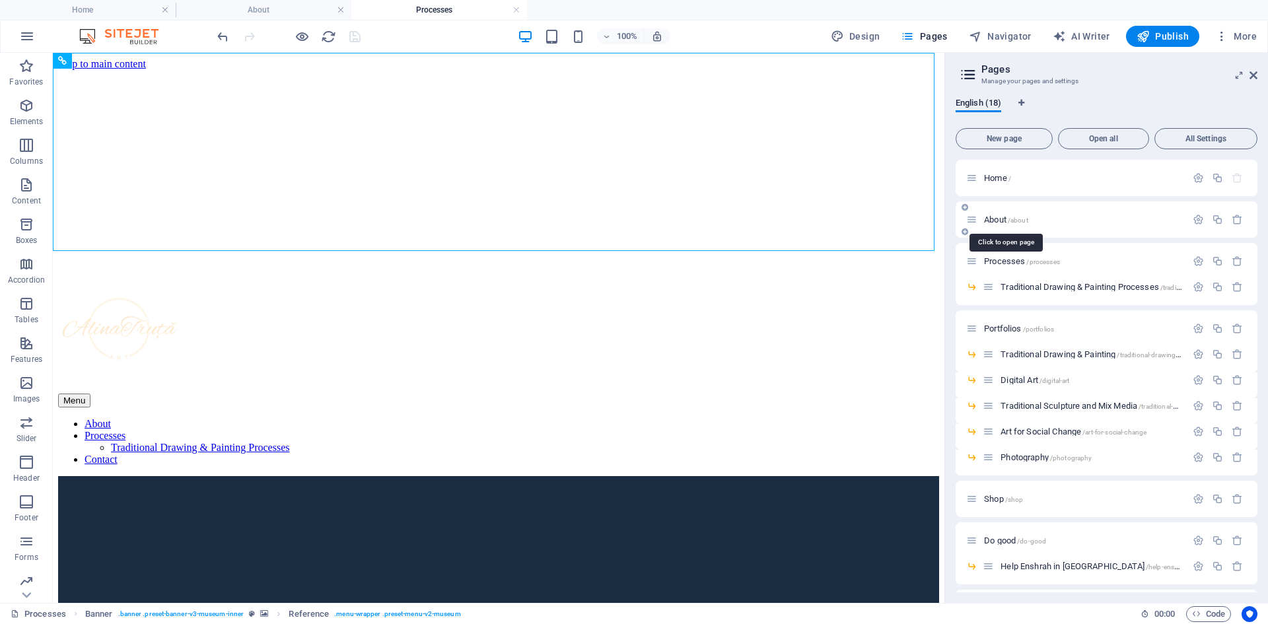
click at [1000, 218] on span "About /about" at bounding box center [1006, 220] width 44 height 10
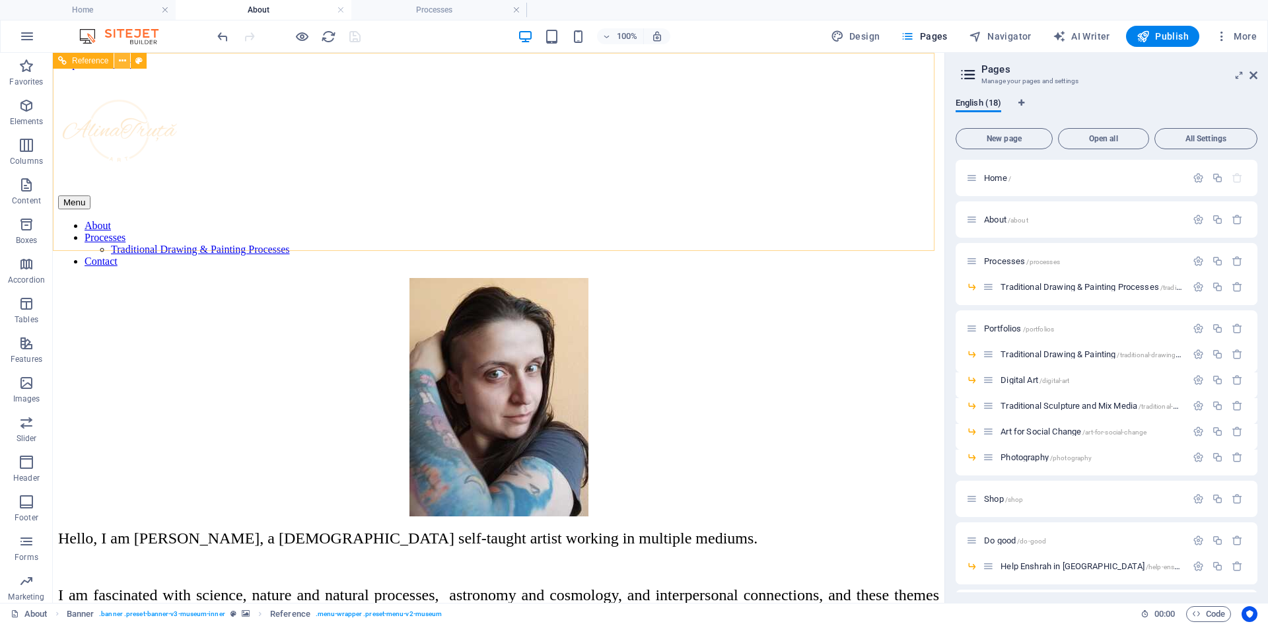
click at [118, 65] on button at bounding box center [122, 61] width 16 height 16
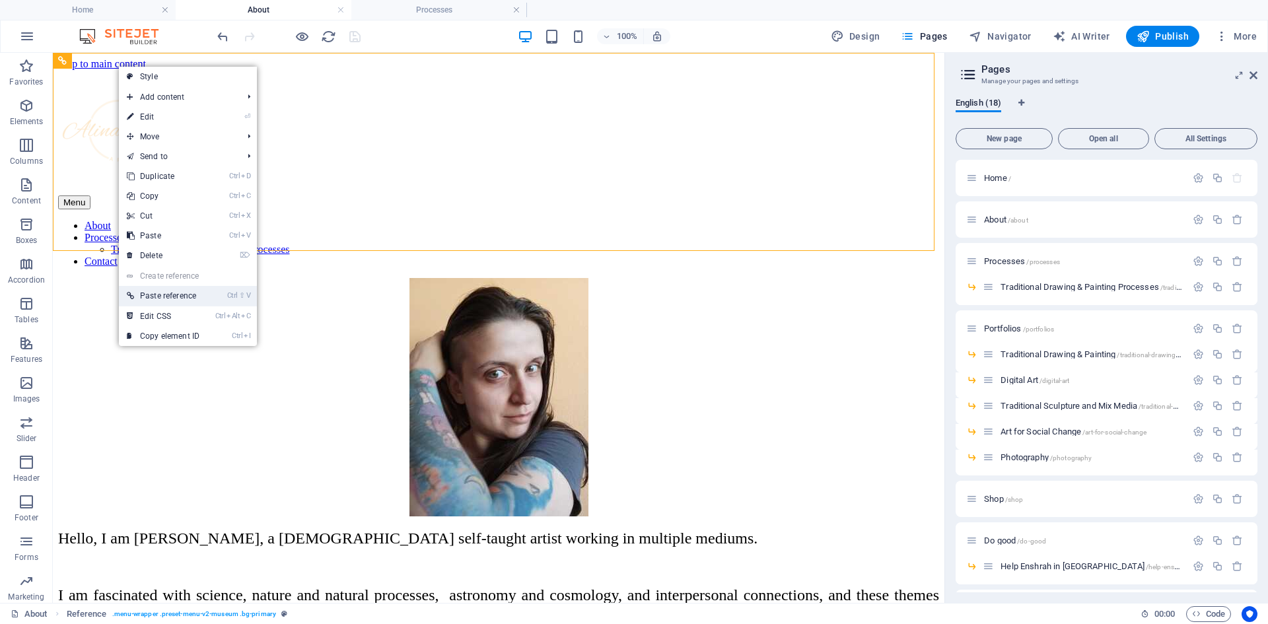
click at [160, 299] on link "Ctrl ⇧ V Paste reference" at bounding box center [163, 296] width 88 height 20
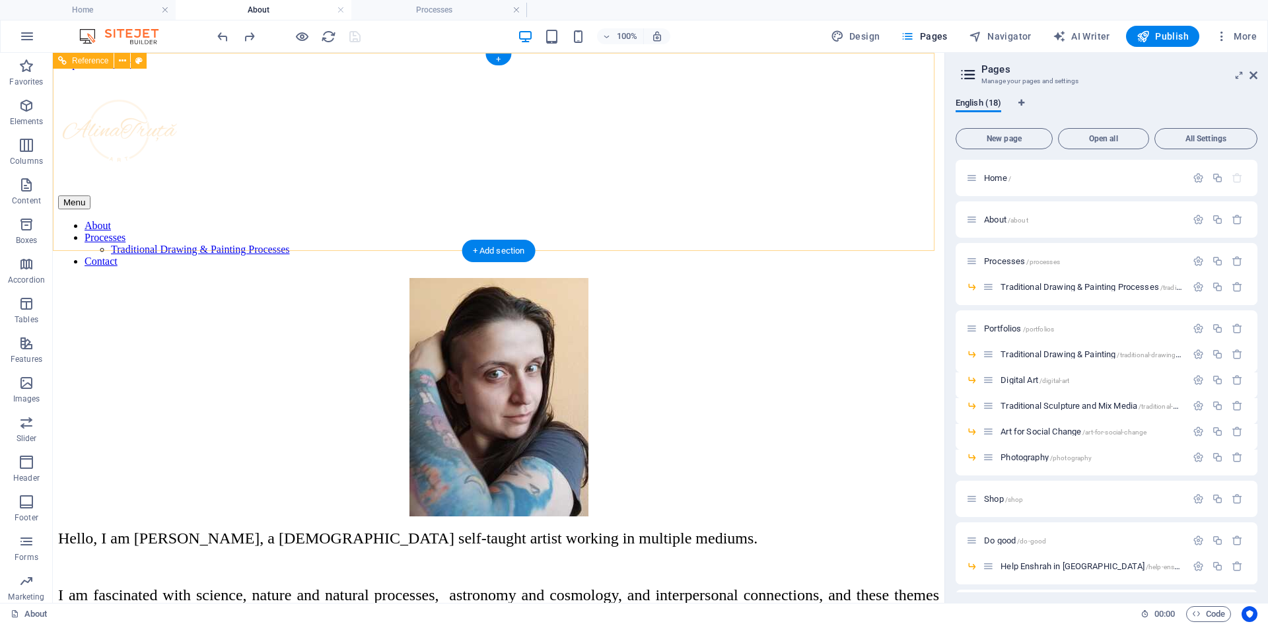
click at [123, 81] on div at bounding box center [498, 132] width 881 height 125
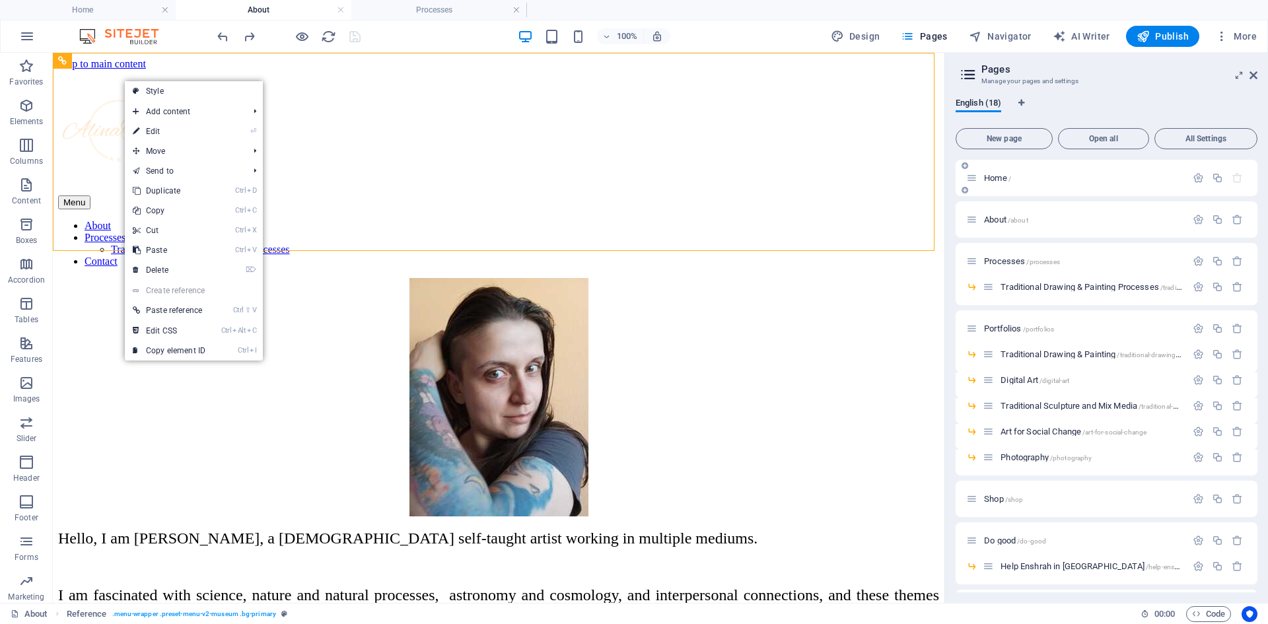
click at [1012, 188] on div "Home /" at bounding box center [1106, 178] width 302 height 36
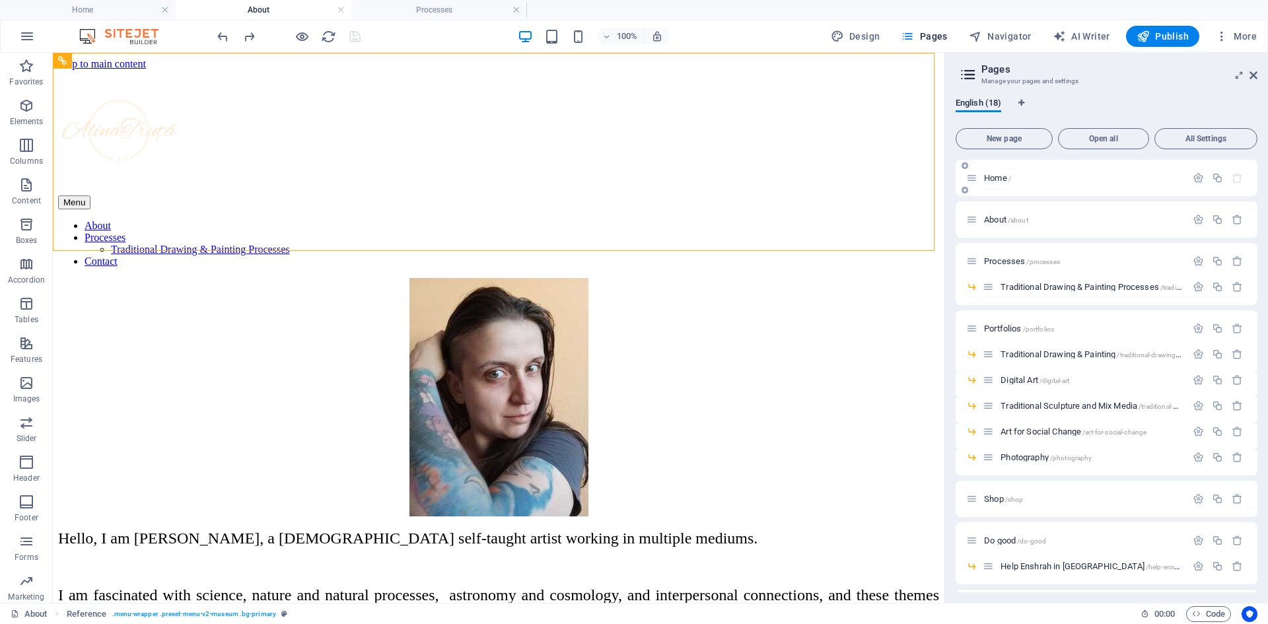
click at [997, 180] on span "Home /" at bounding box center [997, 178] width 27 height 10
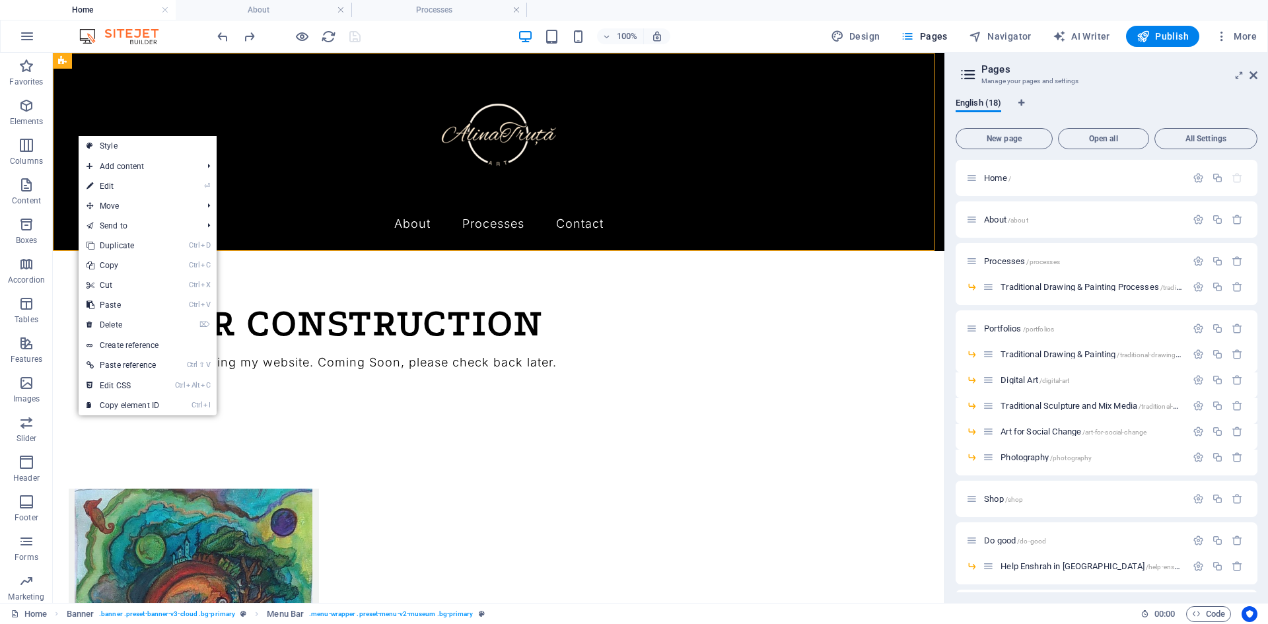
click at [109, 342] on link "Create reference" at bounding box center [148, 345] width 138 height 20
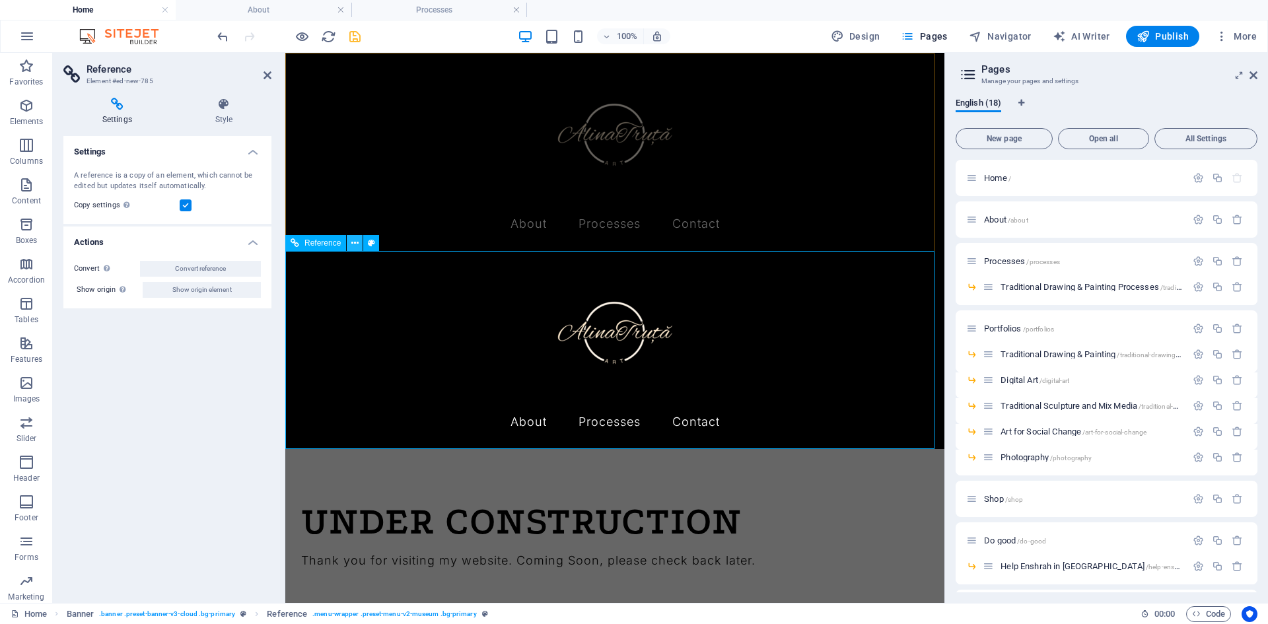
click at [355, 242] on icon at bounding box center [354, 243] width 7 height 14
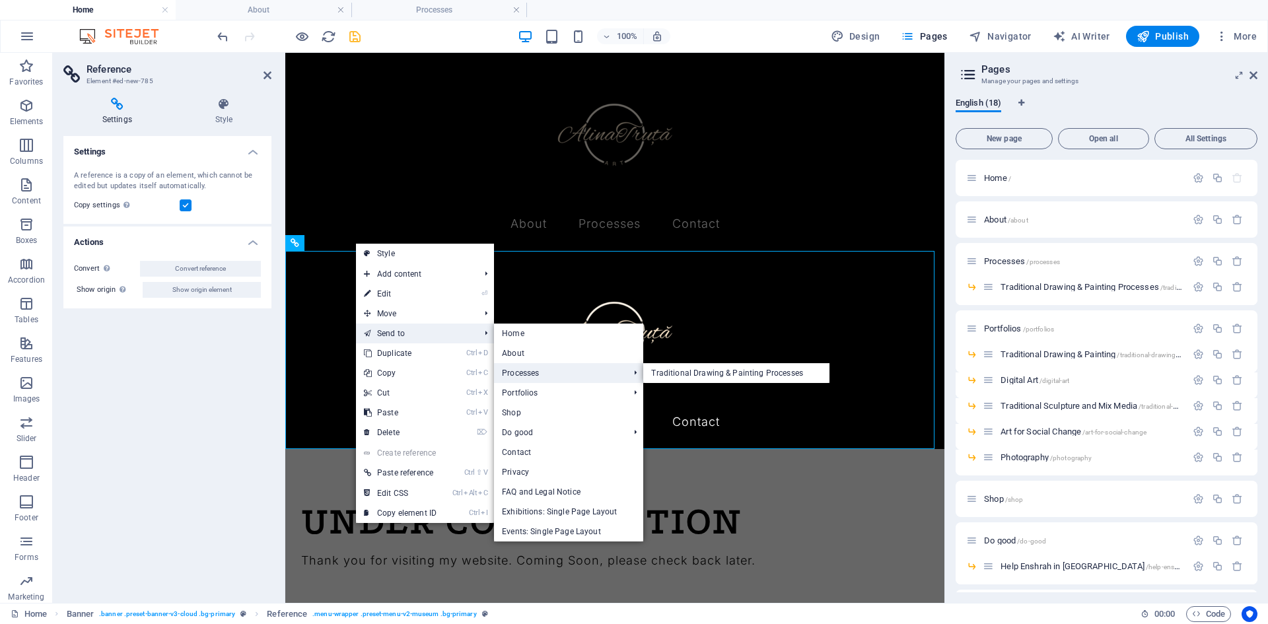
click at [532, 366] on link "Processes" at bounding box center [558, 373] width 129 height 20
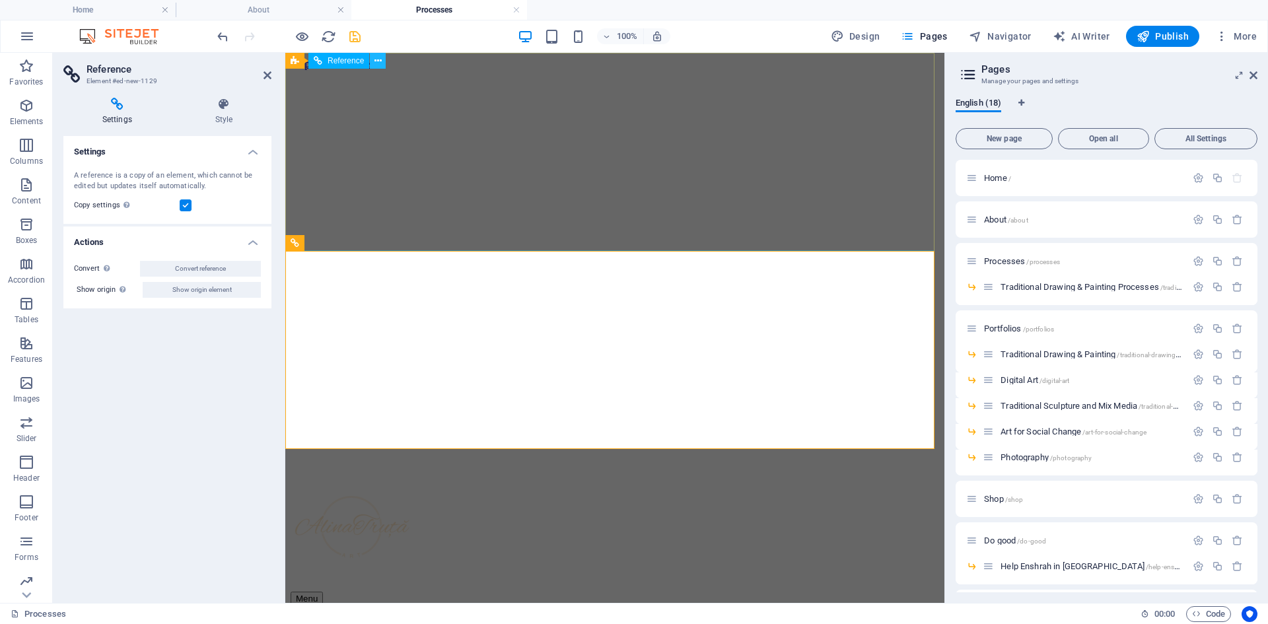
click at [379, 67] on icon at bounding box center [377, 61] width 7 height 14
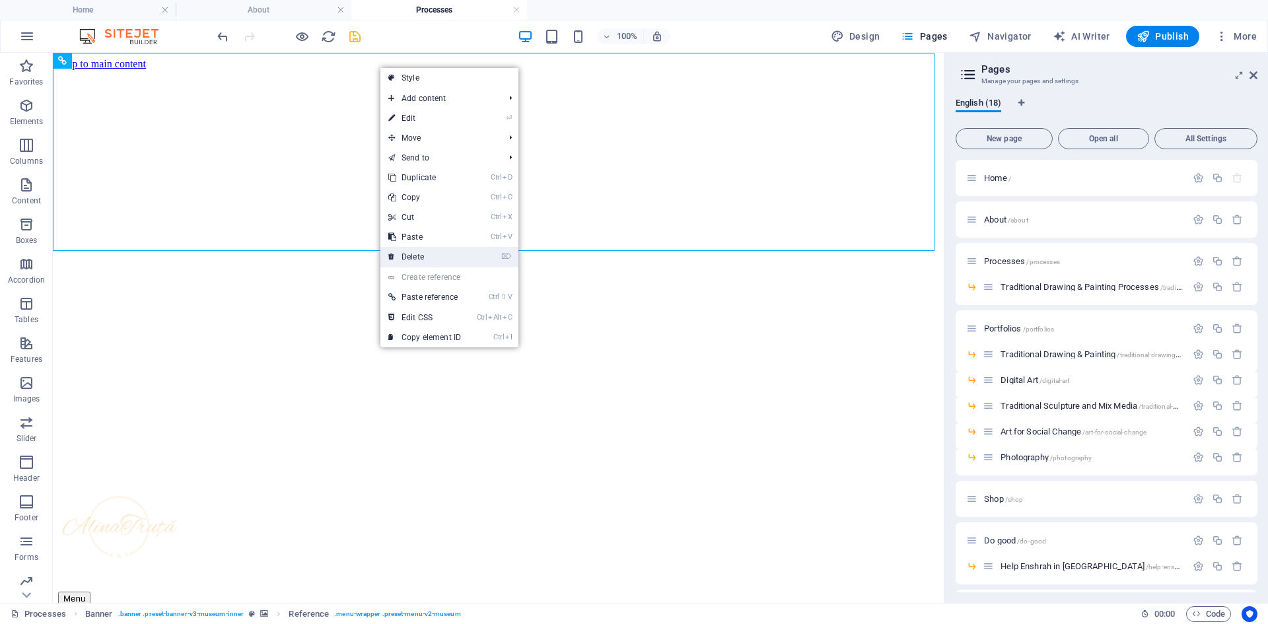
click at [424, 254] on link "⌦ Delete" at bounding box center [424, 257] width 88 height 20
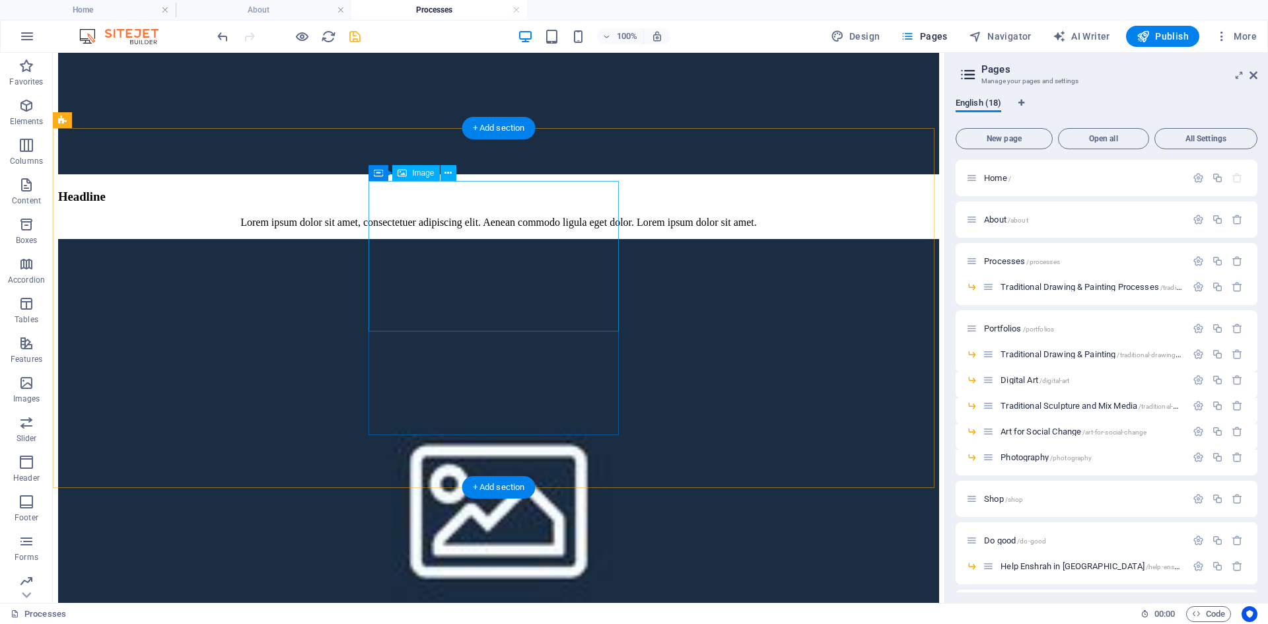
scroll to position [858, 0]
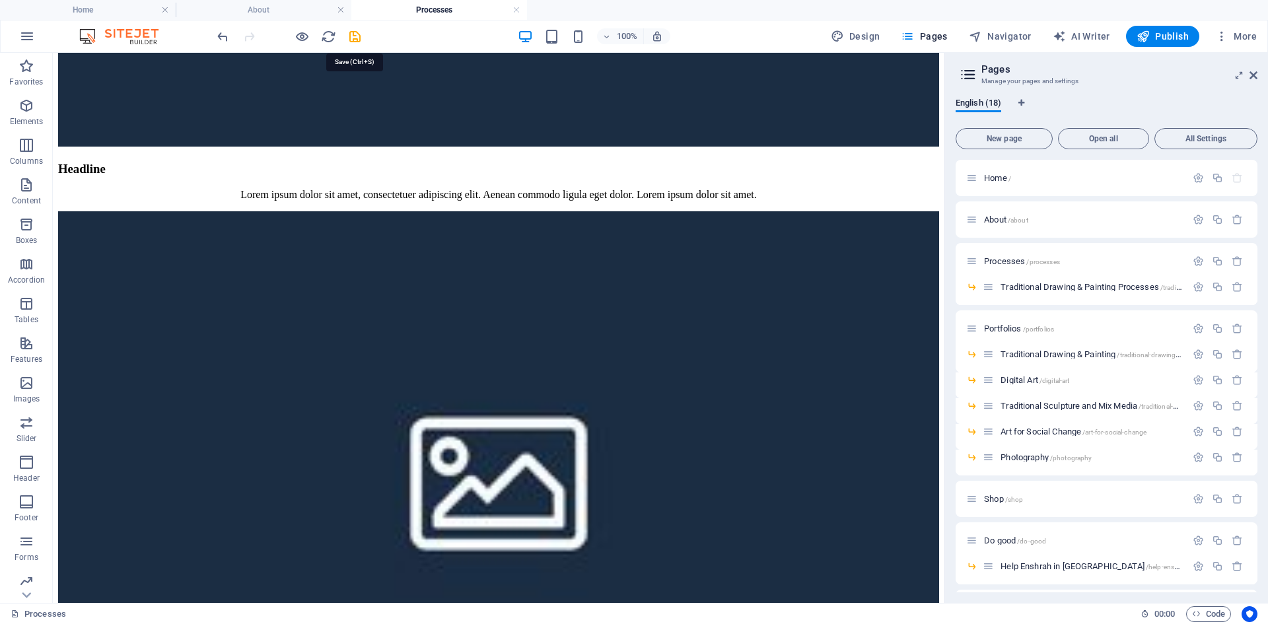
drag, startPoint x: 359, startPoint y: 33, endPoint x: 361, endPoint y: 40, distance: 7.7
click at [358, 33] on icon "save" at bounding box center [354, 36] width 15 height 15
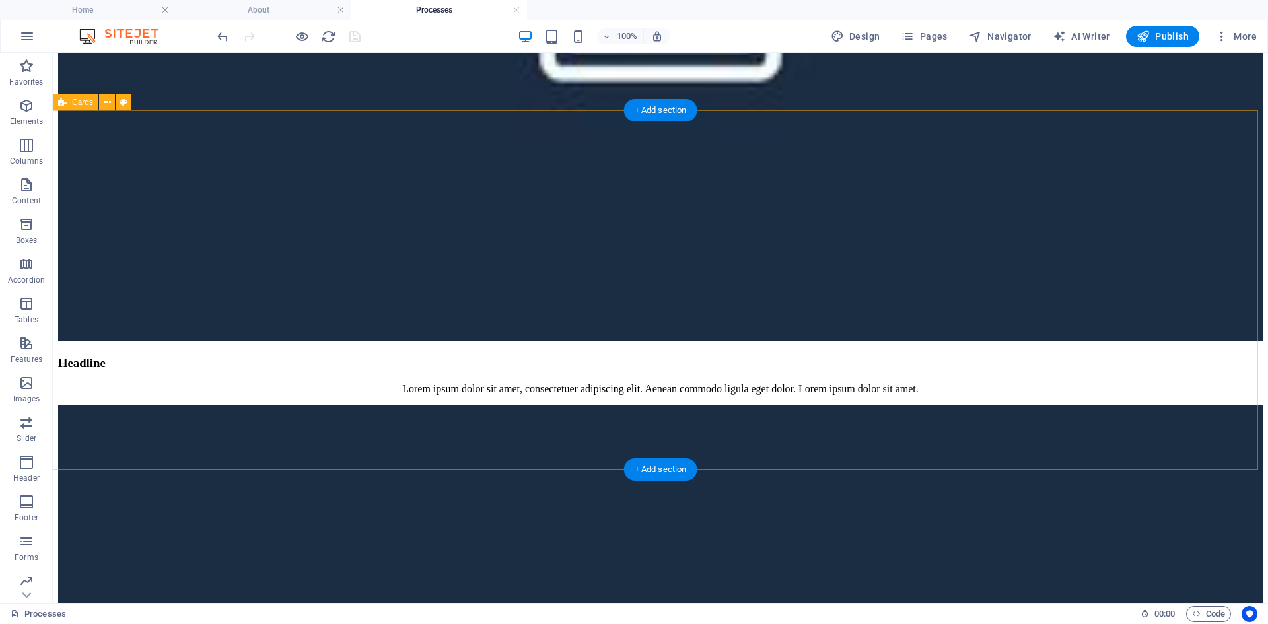
scroll to position [911, 0]
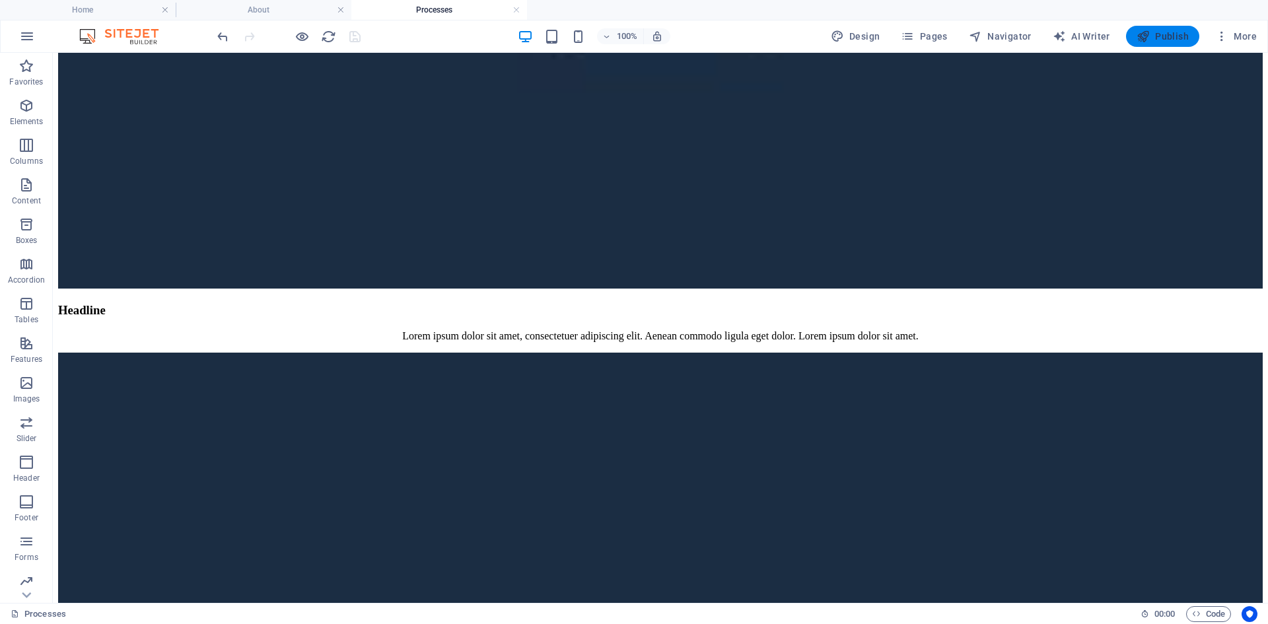
click at [1168, 36] on span "Publish" at bounding box center [1162, 36] width 52 height 13
